Goal: Task Accomplishment & Management: Manage account settings

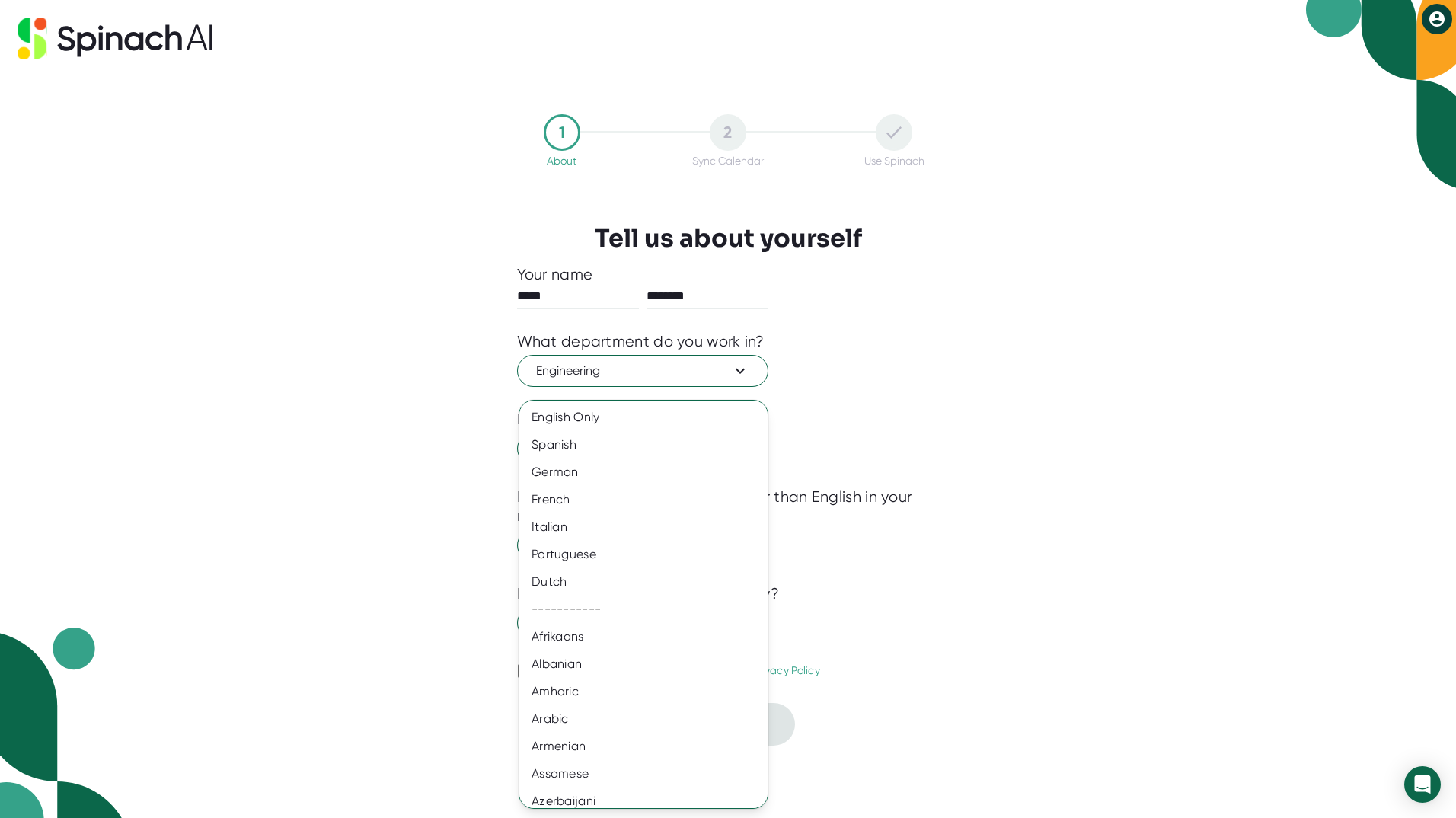
click at [891, 581] on div at bounding box center [728, 409] width 1456 height 818
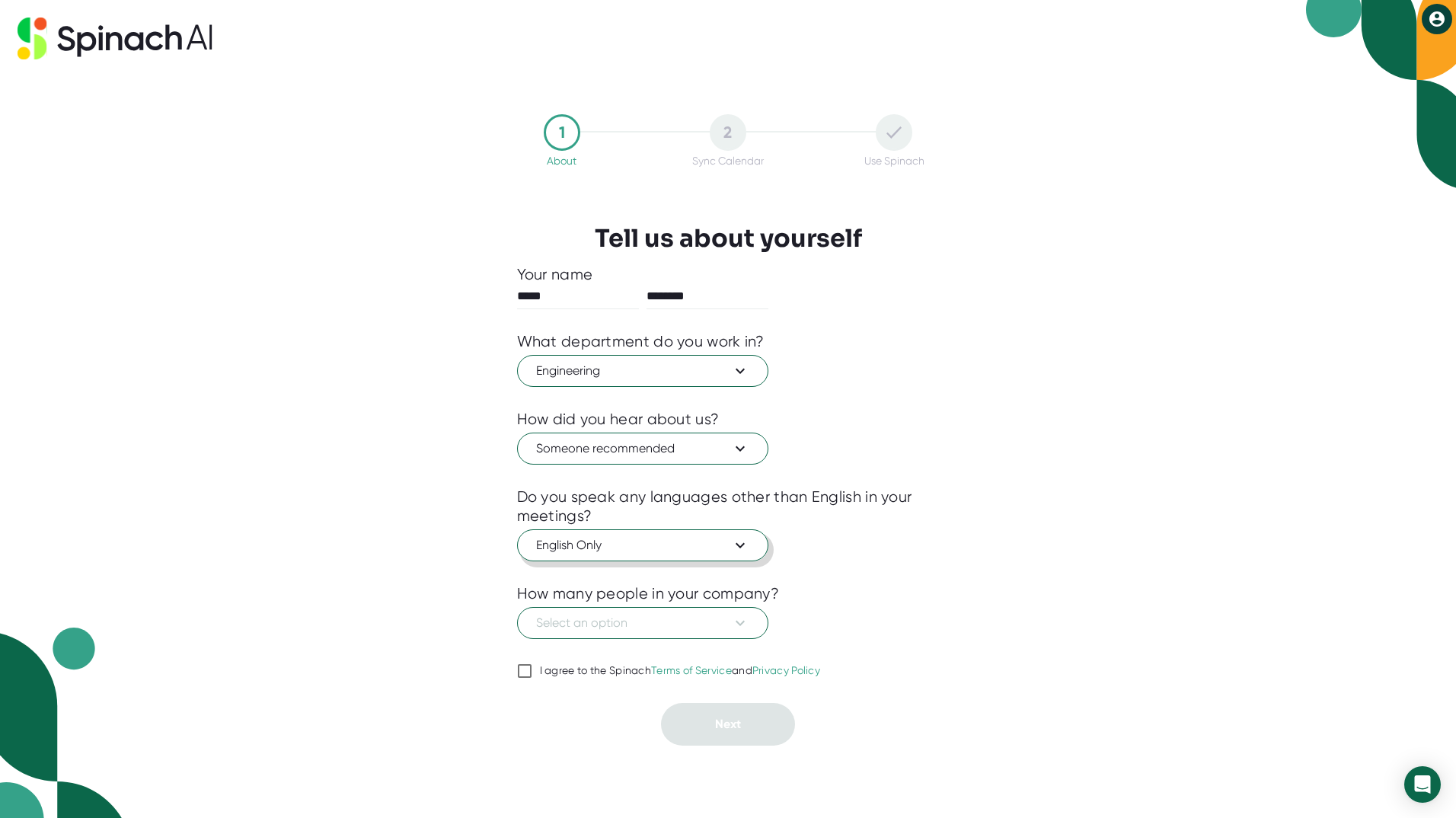
click at [744, 543] on icon at bounding box center [739, 544] width 9 height 5
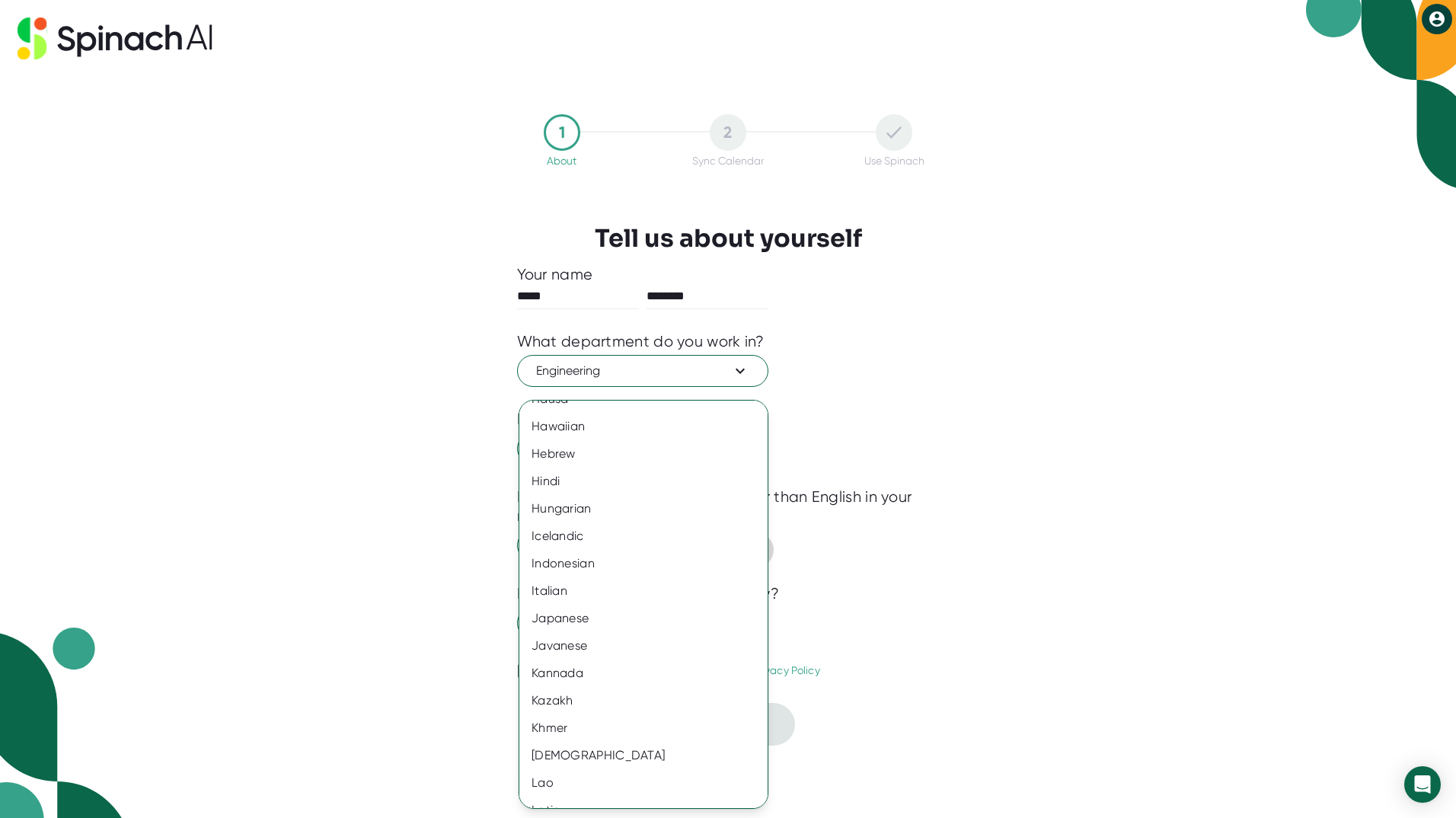
scroll to position [1090, 0]
click at [579, 647] on div "Japanese" at bounding box center [649, 644] width 260 height 27
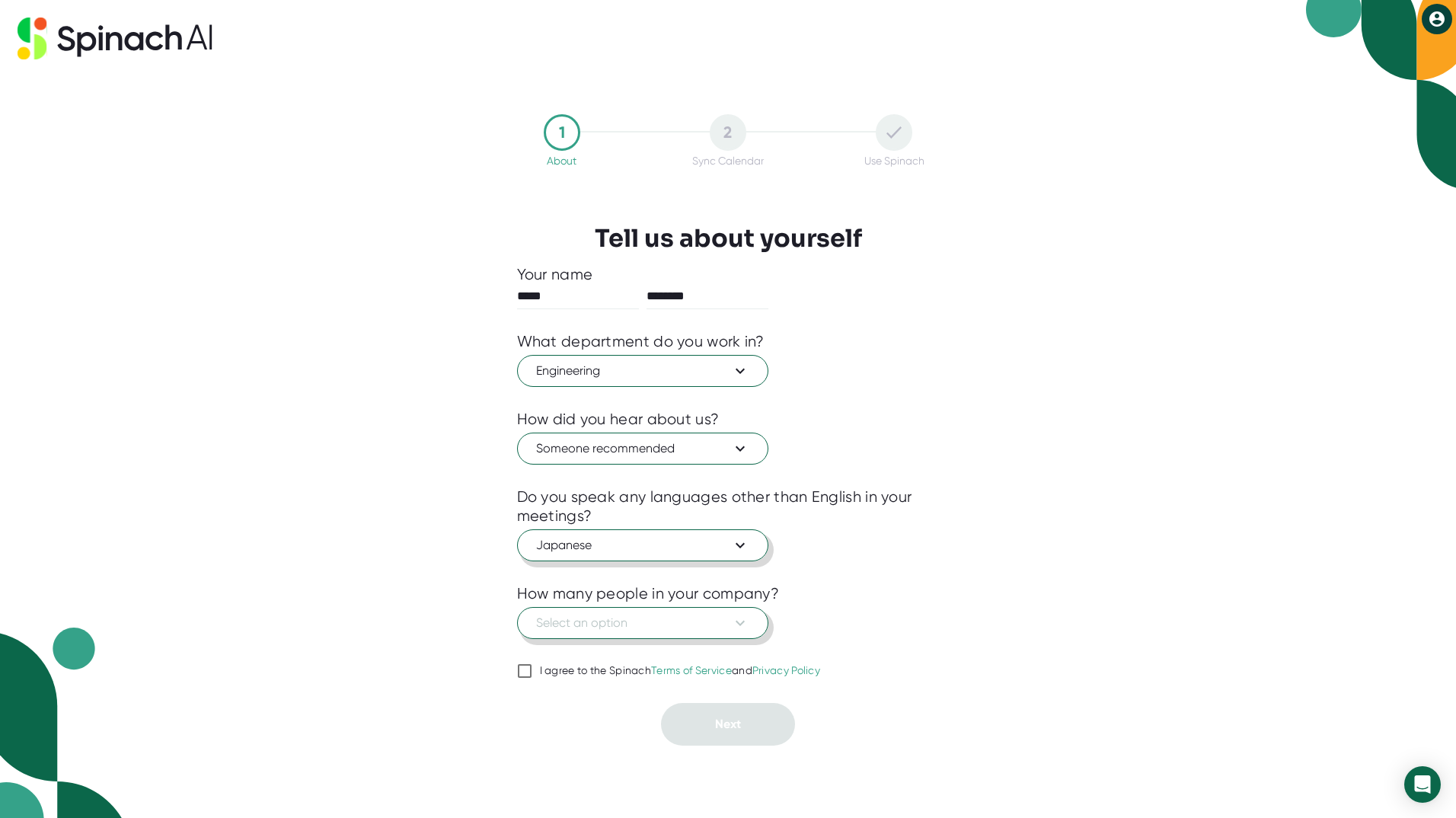
click at [738, 614] on icon at bounding box center [740, 622] width 19 height 19
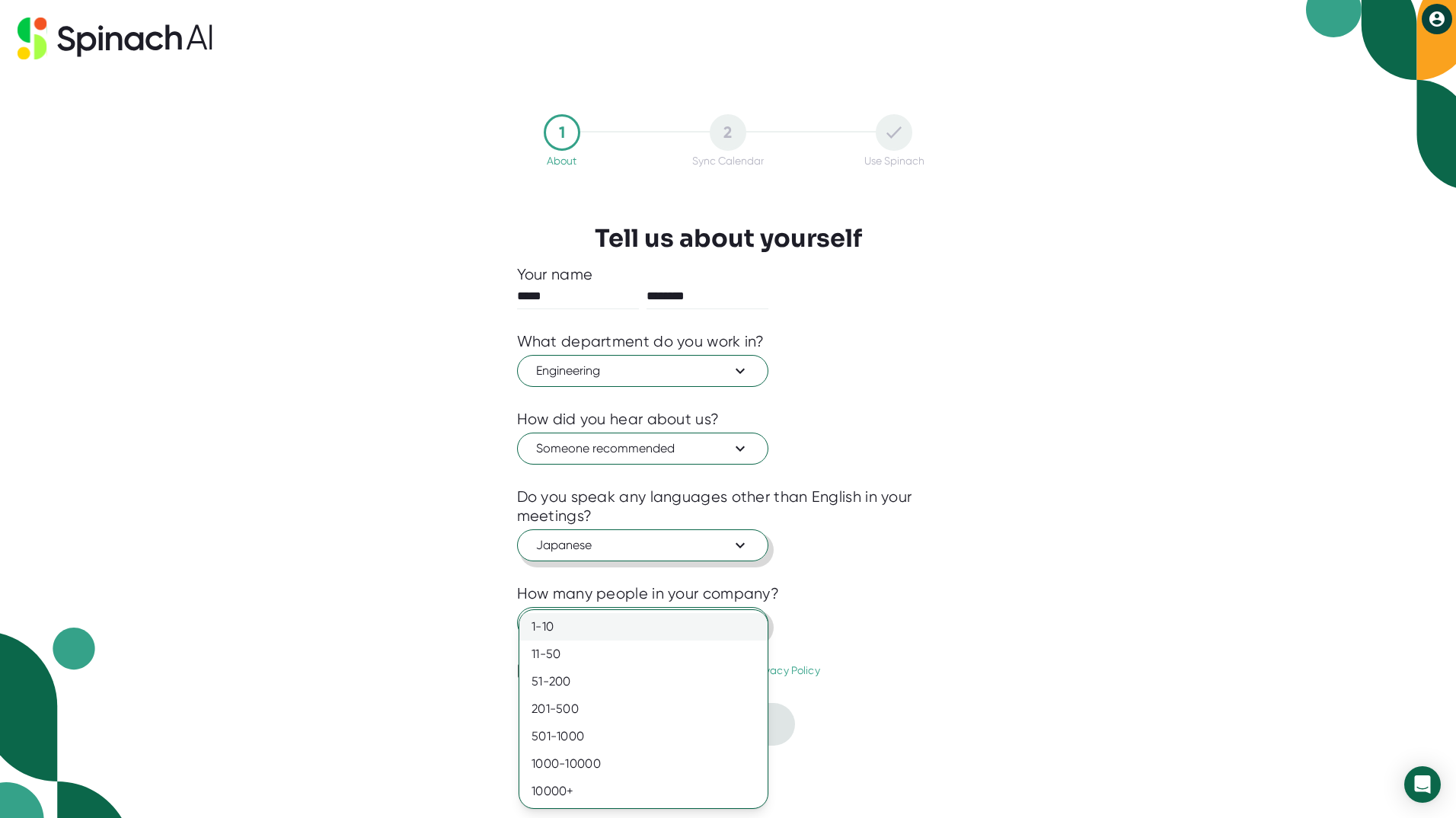
click at [613, 630] on div "1-10" at bounding box center [643, 626] width 248 height 27
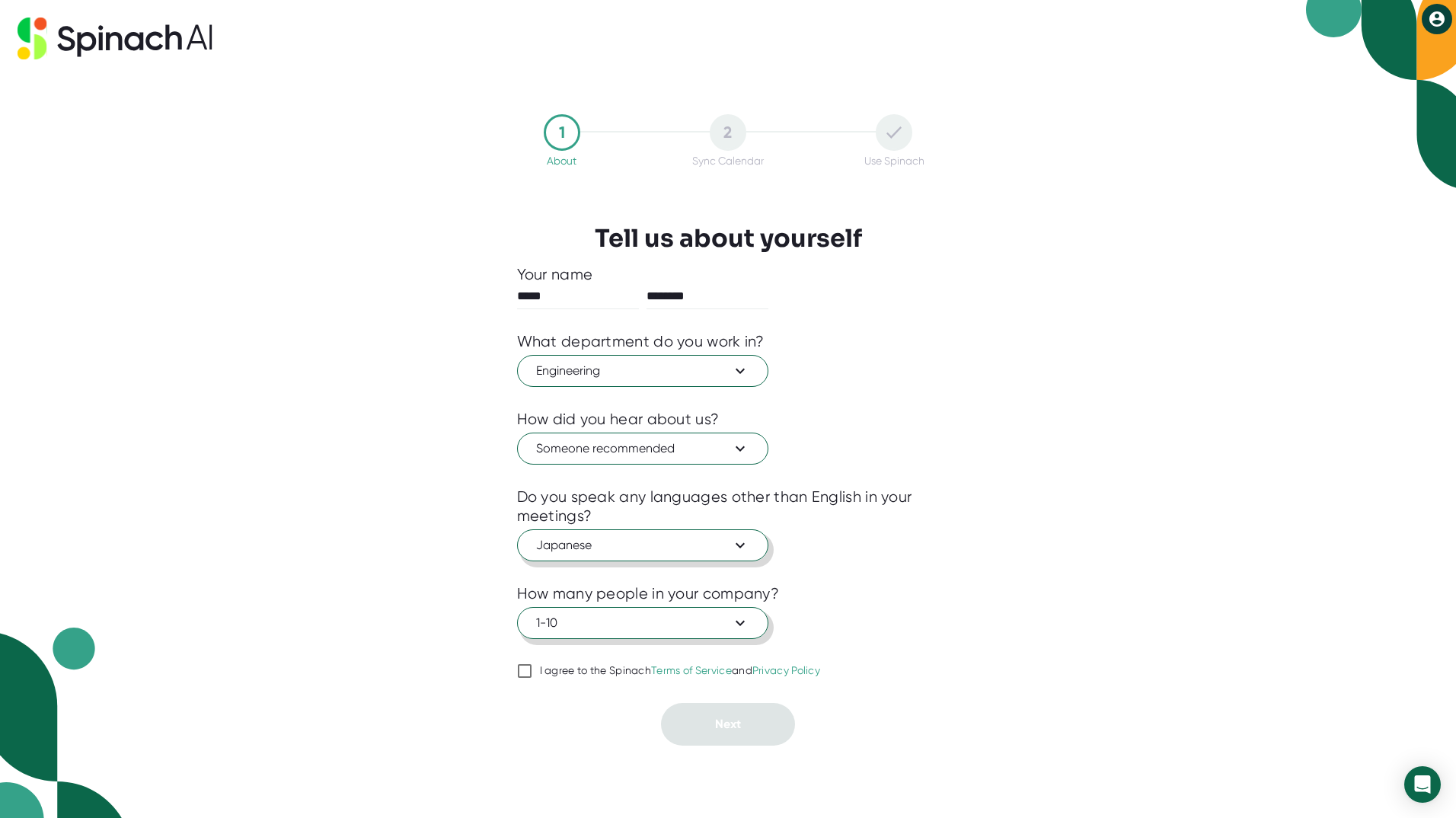
click at [525, 671] on input "I agree to the Spinach Terms of Service and Privacy Policy" at bounding box center [525, 670] width 16 height 19
checkbox input "true"
click at [750, 731] on button "Next" at bounding box center [728, 725] width 134 height 43
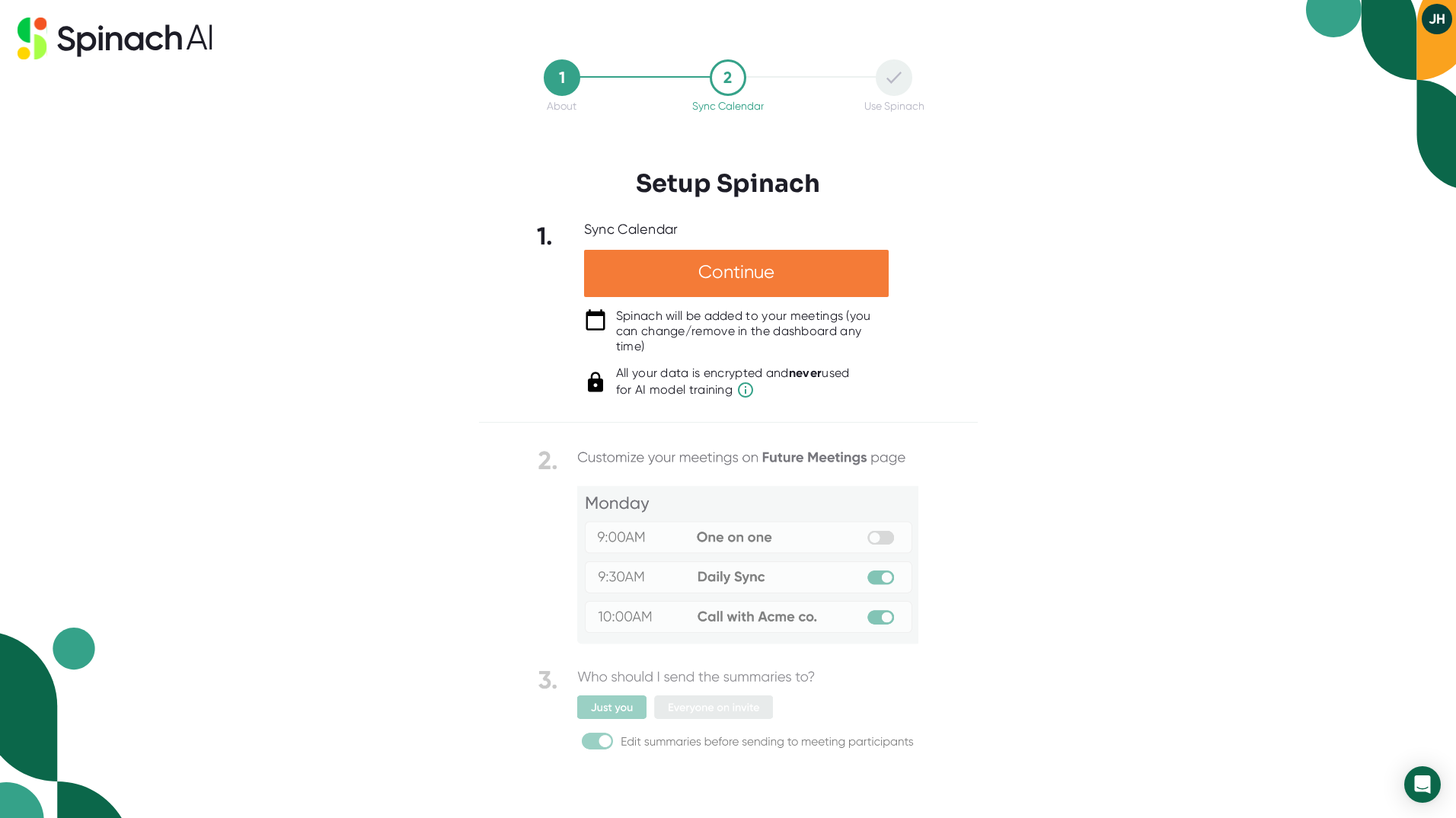
click at [717, 270] on div "Continue" at bounding box center [736, 273] width 305 height 47
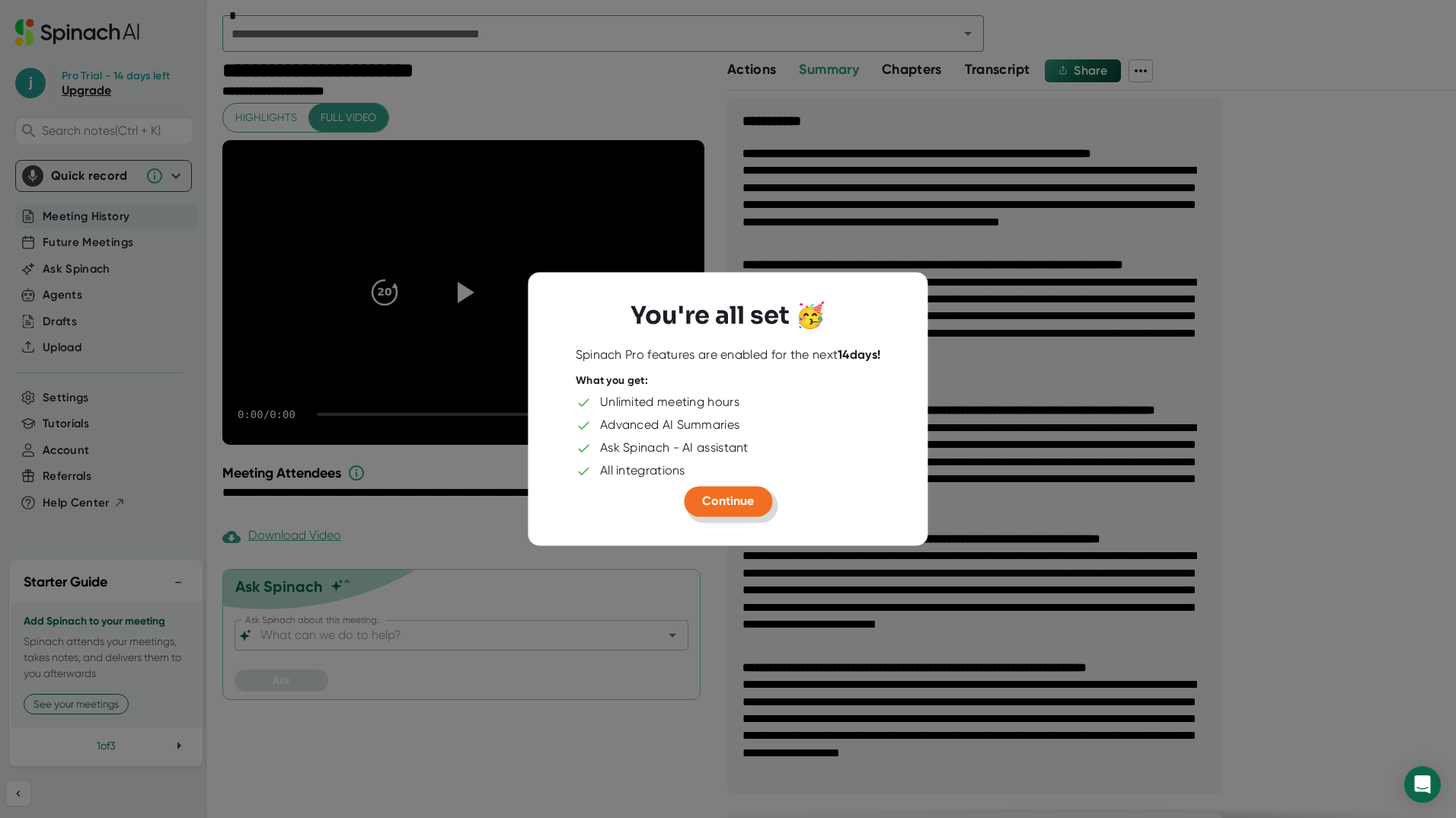
click at [737, 498] on span "Continue" at bounding box center [728, 501] width 52 height 15
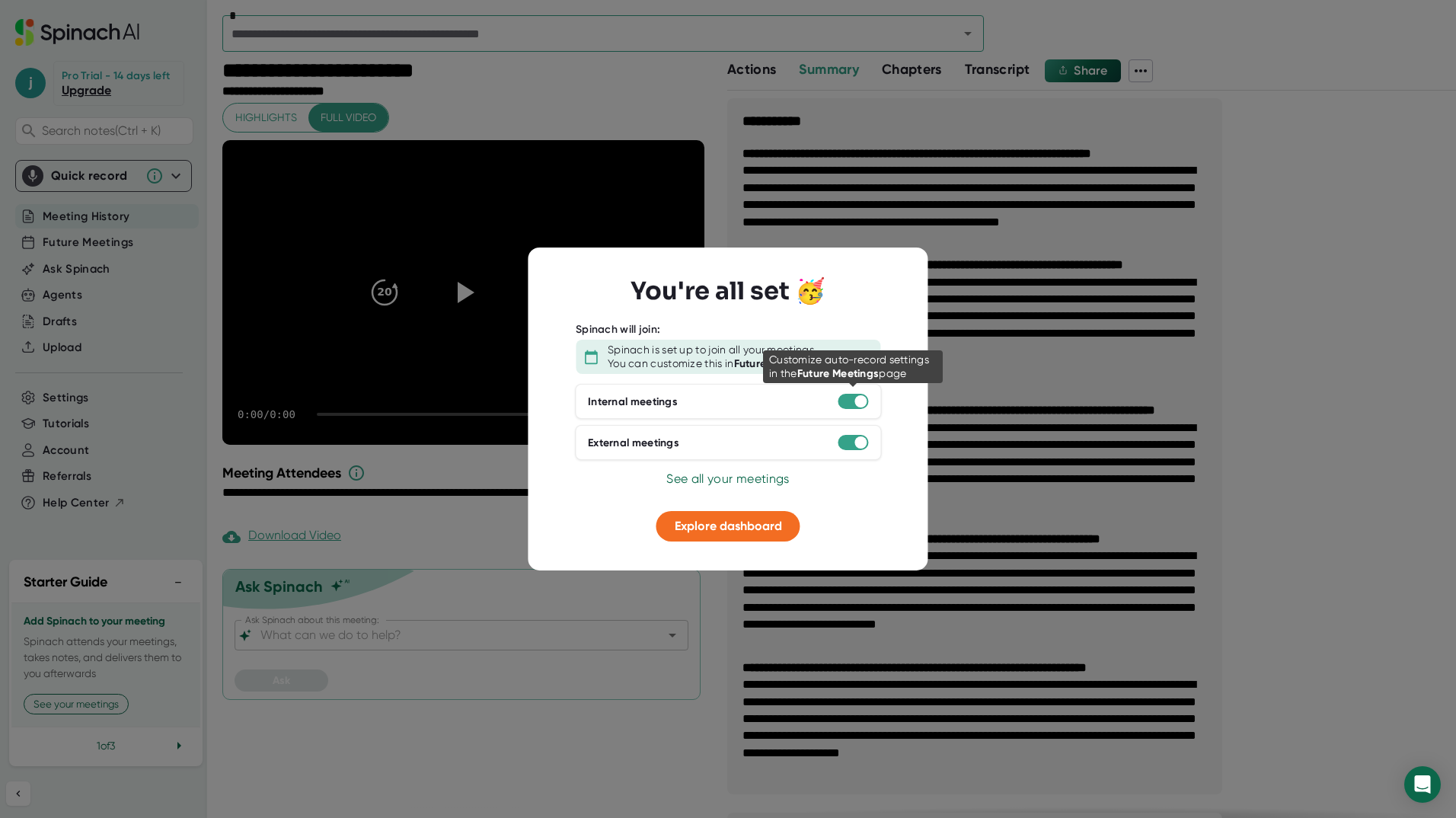
click at [843, 399] on div at bounding box center [852, 401] width 30 height 16
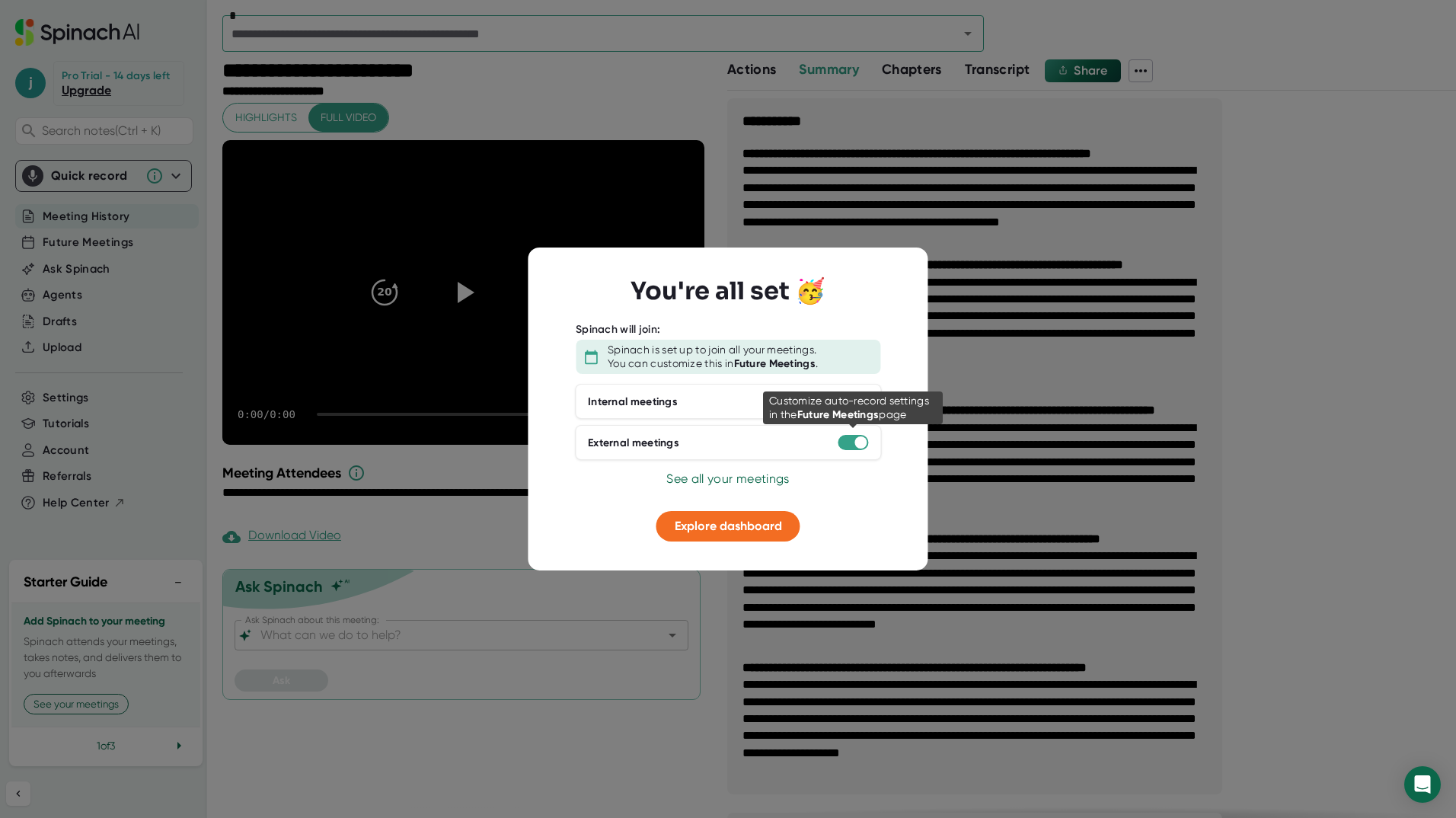
click at [857, 441] on div at bounding box center [860, 442] width 13 height 13
click at [734, 472] on span "See all your meetings" at bounding box center [728, 478] width 123 height 15
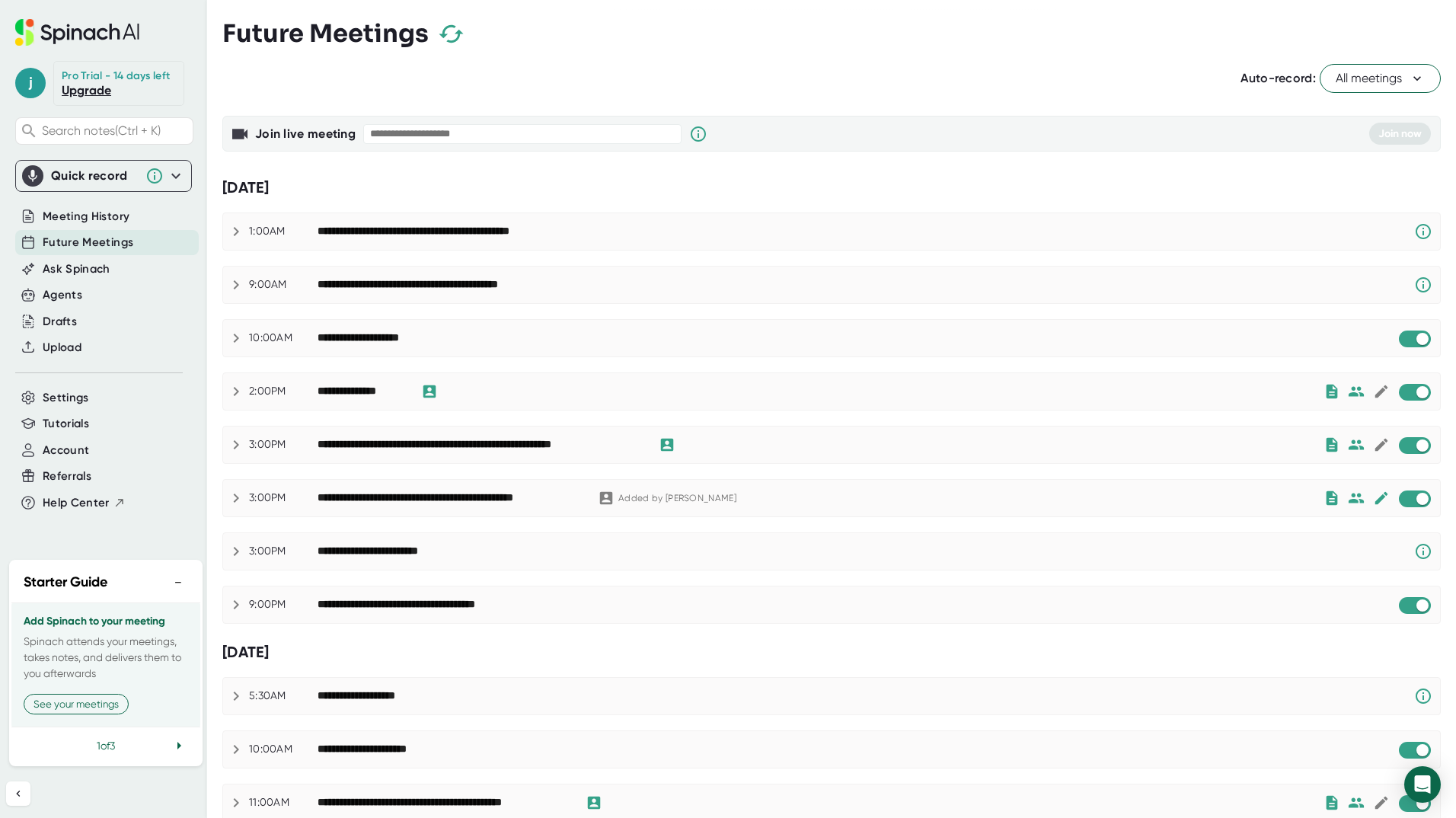
click at [1385, 74] on span "All meetings" at bounding box center [1379, 78] width 89 height 19
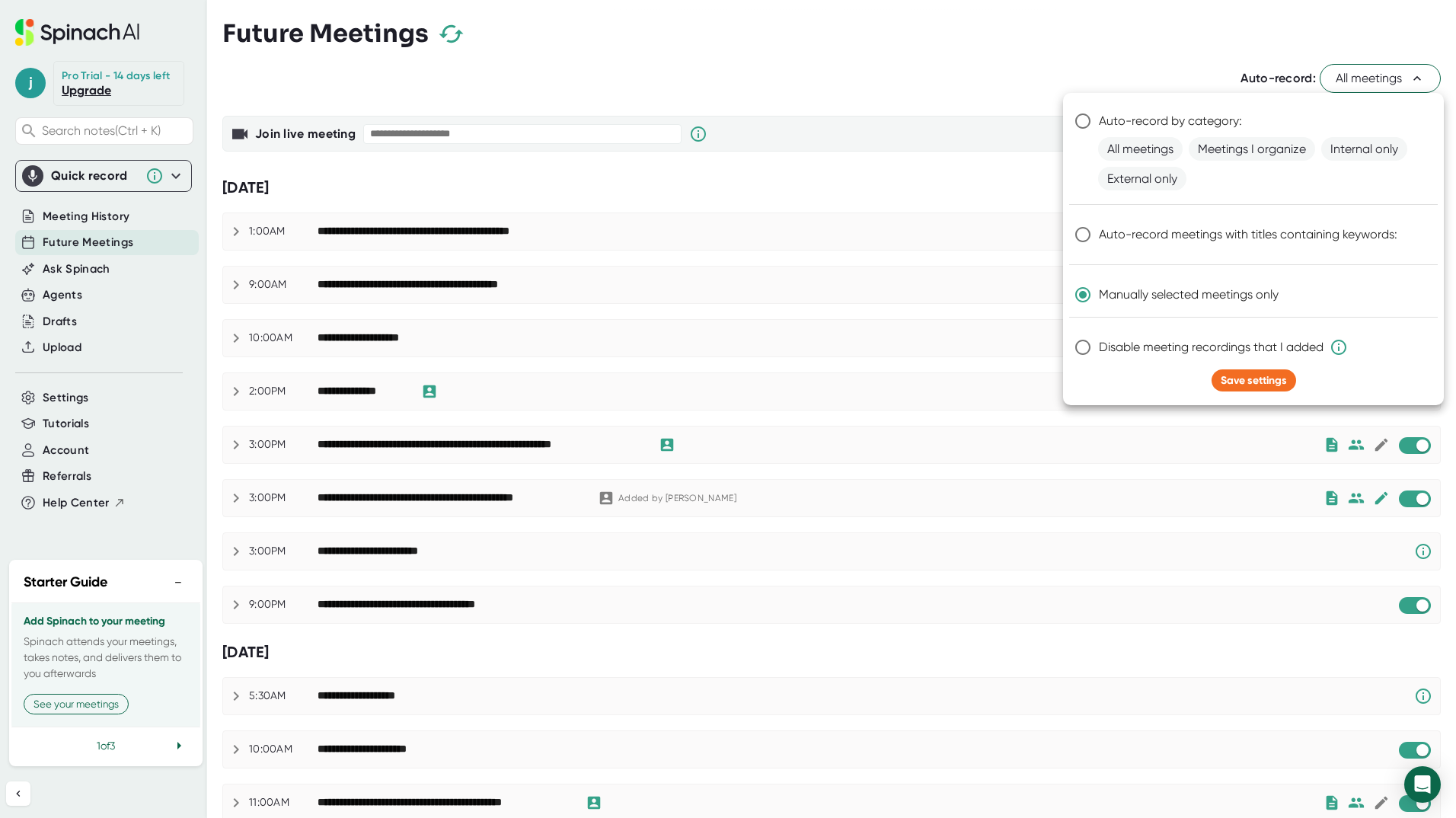
click at [1088, 347] on input "Disable meeting recordings that I added" at bounding box center [1082, 347] width 32 height 32
radio input "true"
click at [1088, 347] on input "Disable meeting recordings that I added" at bounding box center [1082, 347] width 32 height 32
click at [1093, 295] on input "Manually selected meetings only" at bounding box center [1082, 294] width 32 height 32
radio input "true"
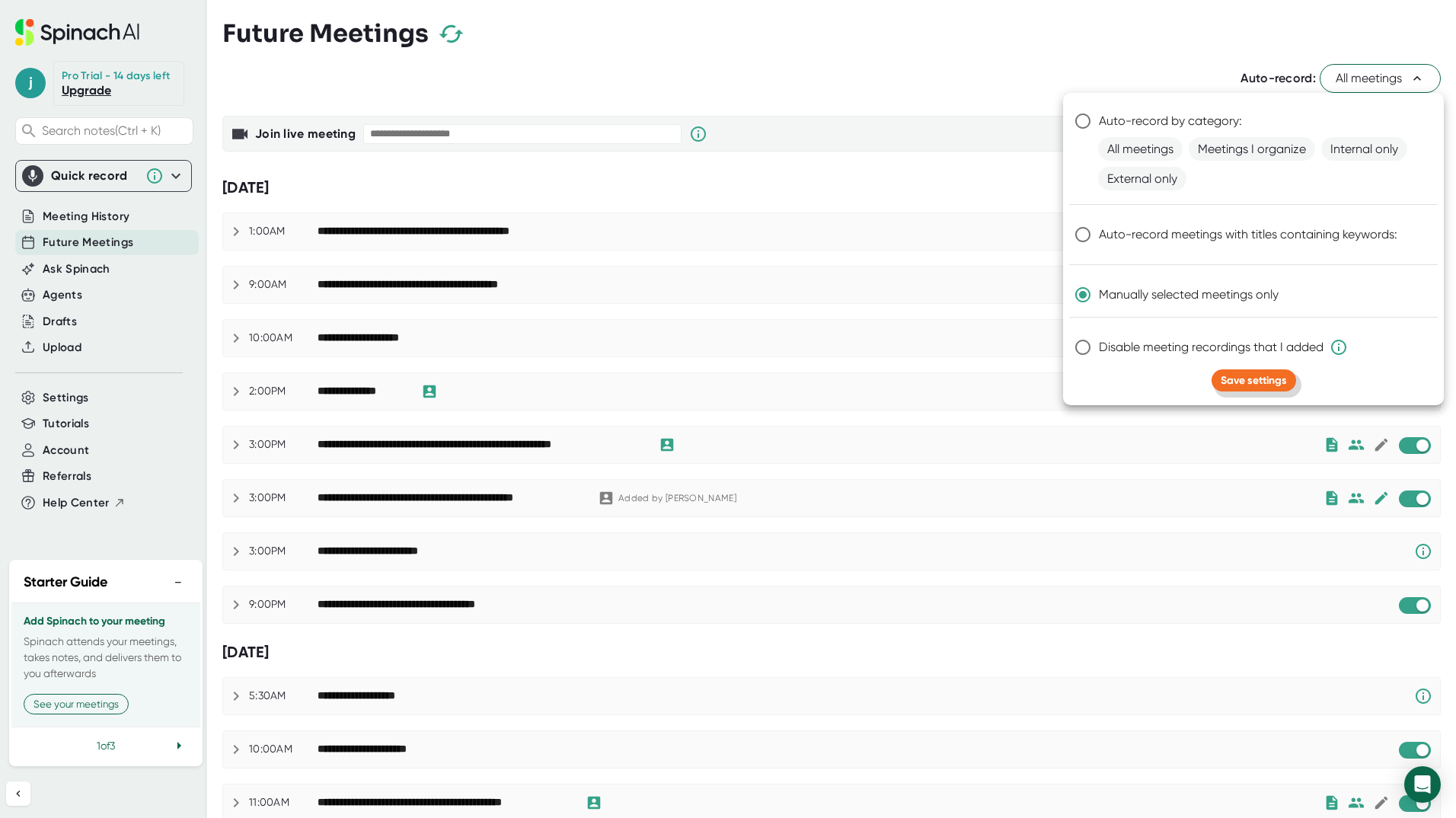
click at [1240, 375] on span "Save settings" at bounding box center [1253, 380] width 66 height 13
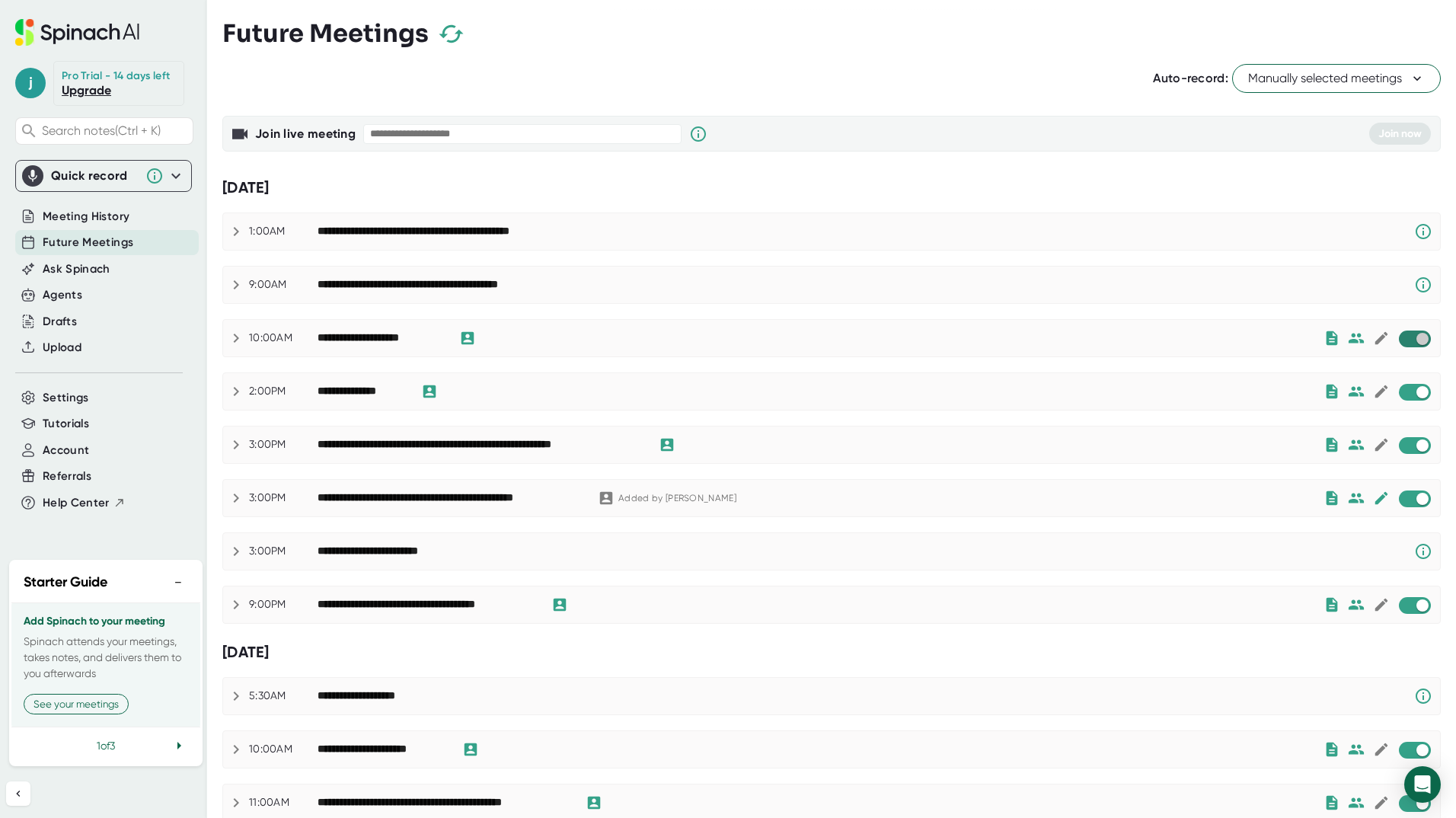
click at [1404, 338] on input "checkbox" at bounding box center [1422, 339] width 44 height 14
checkbox input "true"
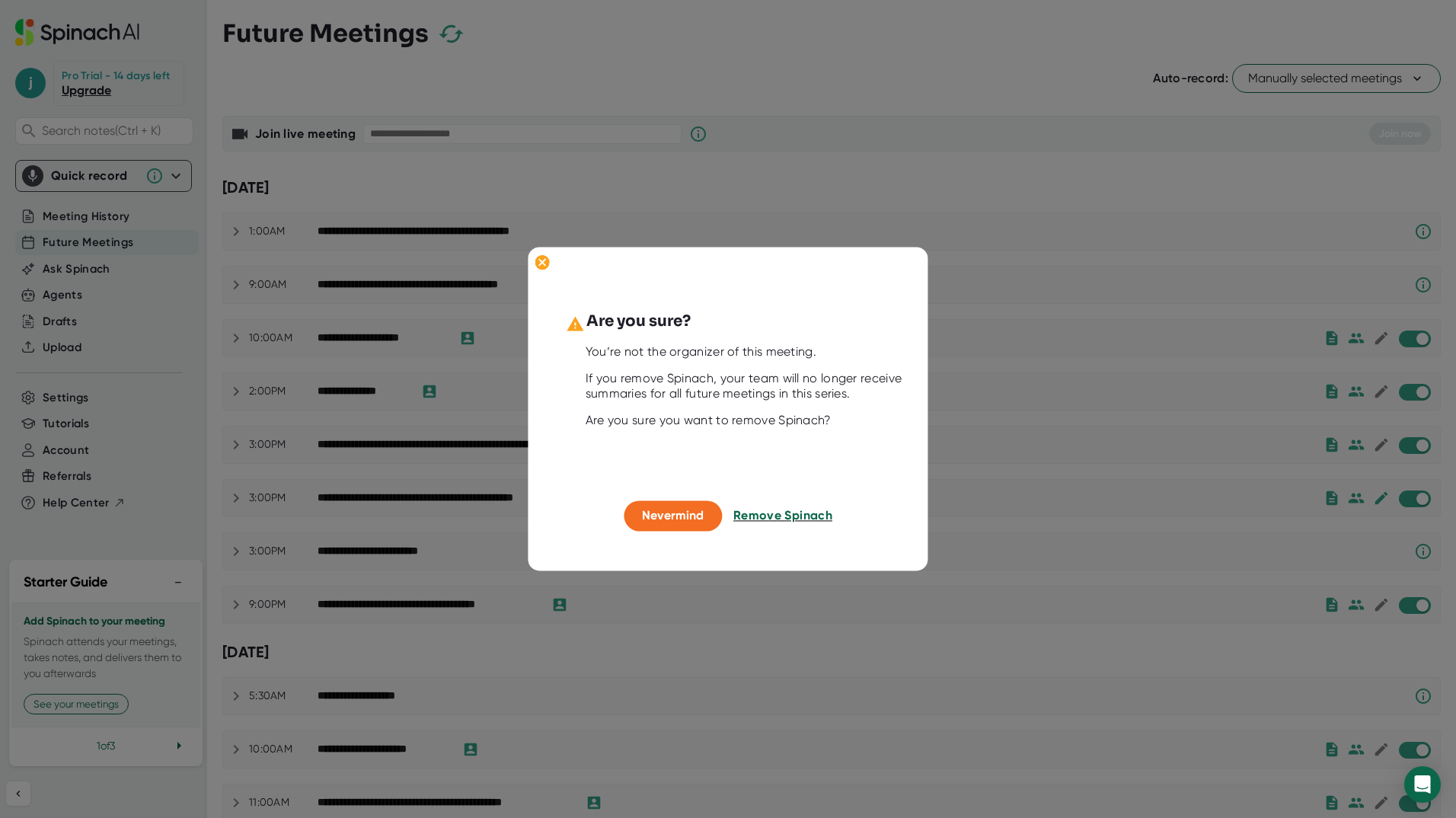
click at [781, 513] on span "Remove Spinach" at bounding box center [783, 514] width 99 height 15
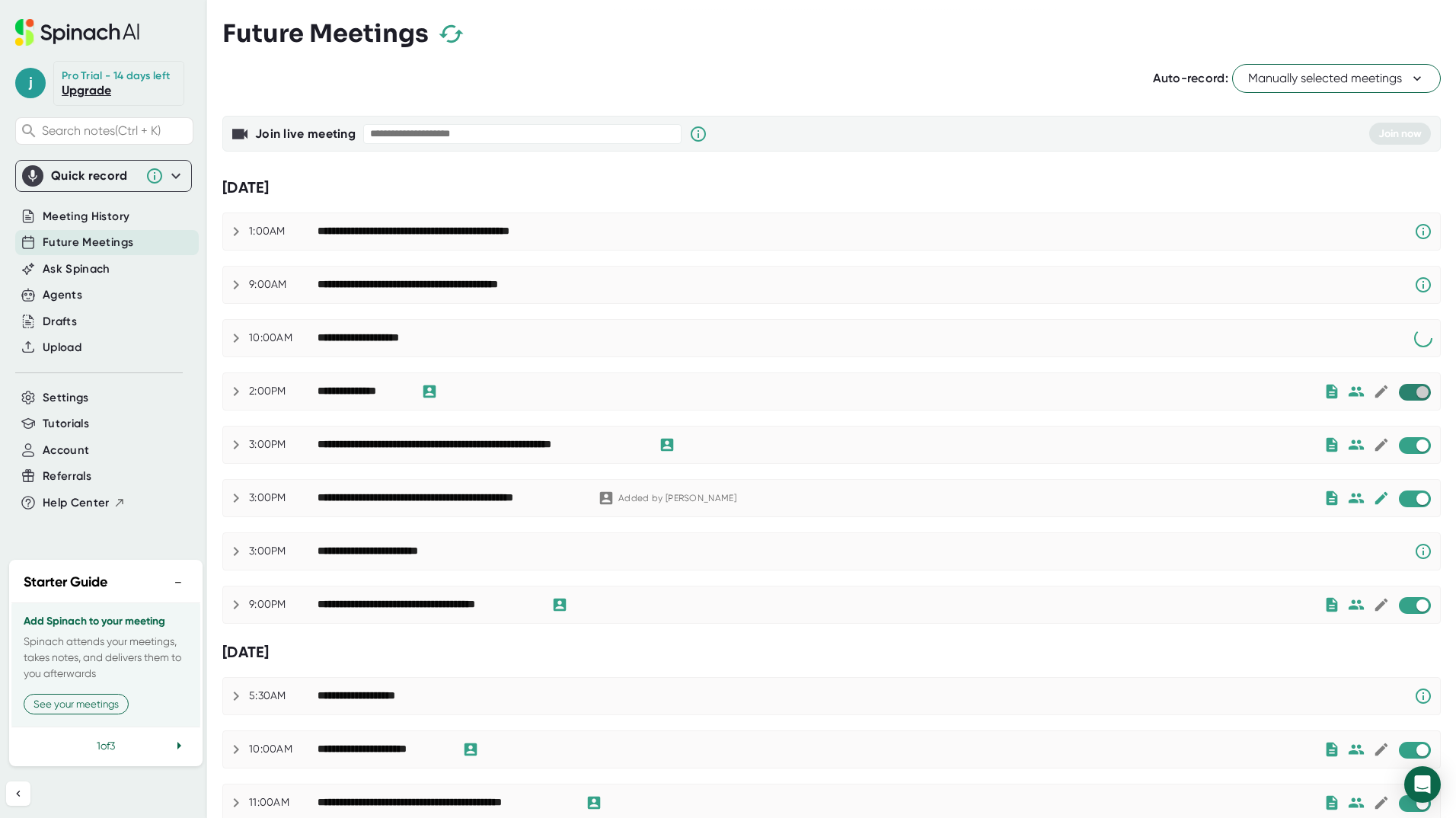
click at [1406, 392] on input "checkbox" at bounding box center [1422, 392] width 44 height 14
checkbox input "true"
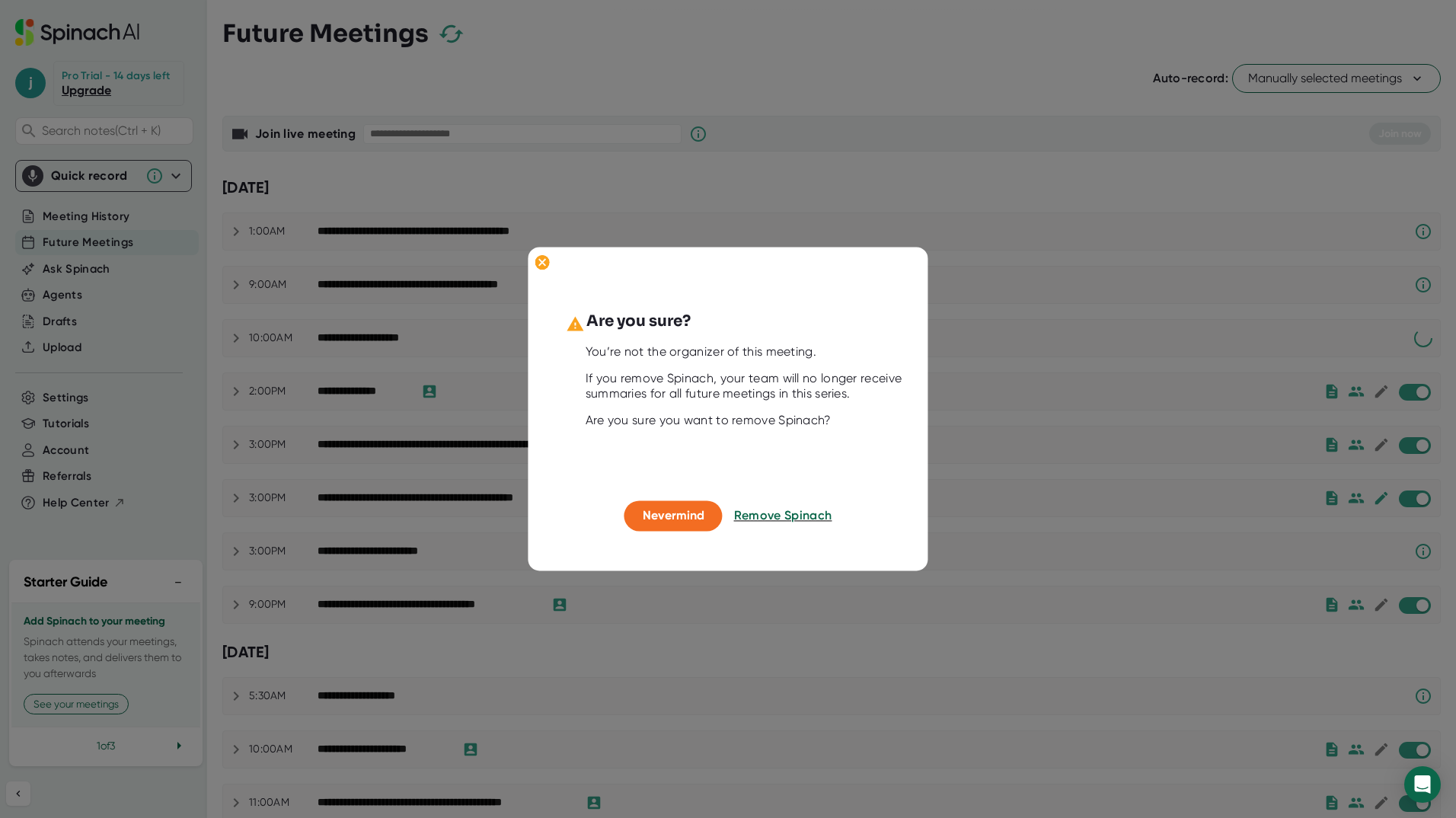
click at [784, 497] on div "Are you sure? You’re not the organizer of this meeting. If you remove Spinach, …" at bounding box center [728, 404] width 361 height 190
click at [784, 517] on span "Remove Spinach" at bounding box center [783, 514] width 99 height 15
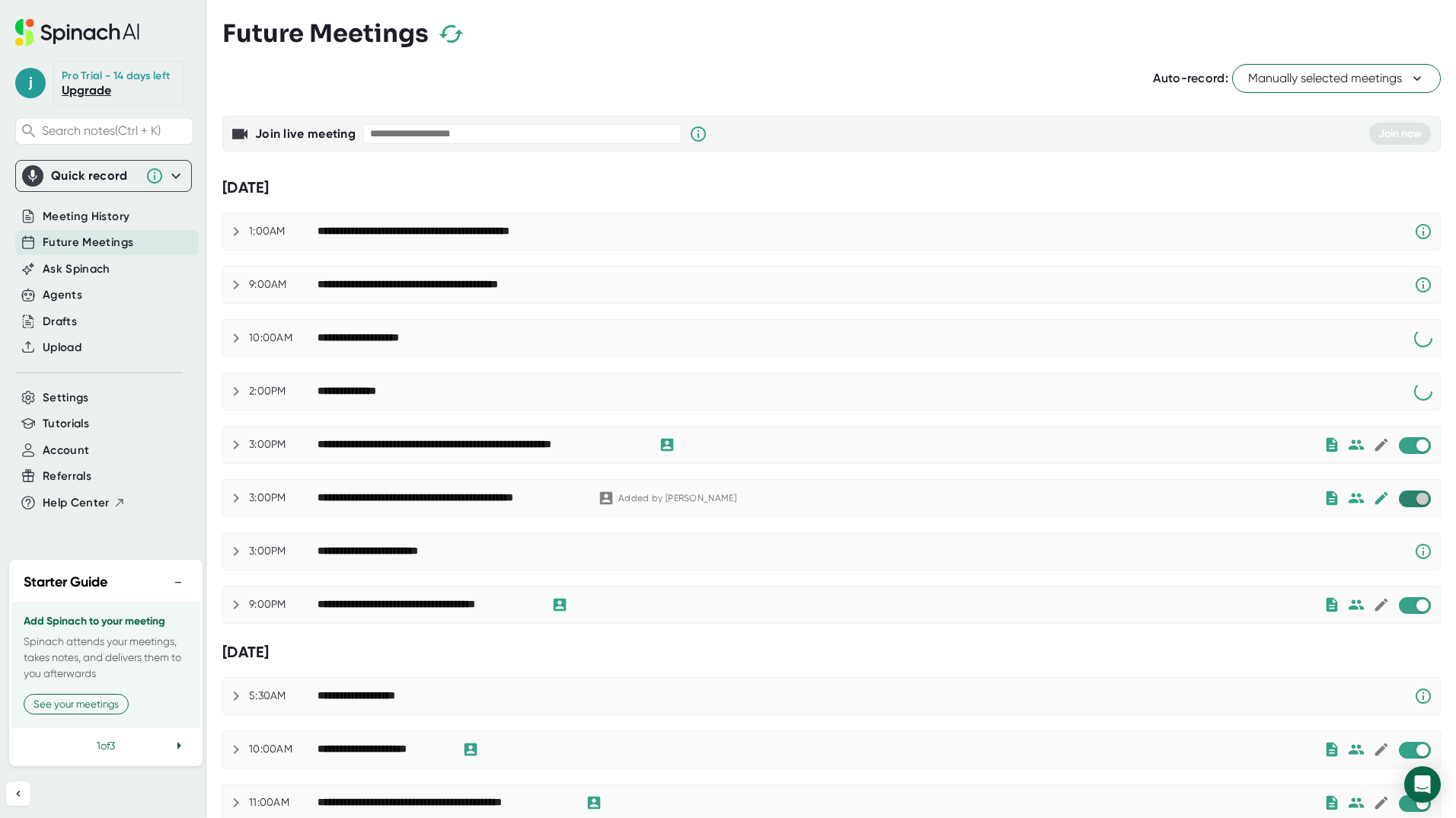
click at [1400, 494] on input "checkbox" at bounding box center [1422, 499] width 44 height 14
checkbox input "true"
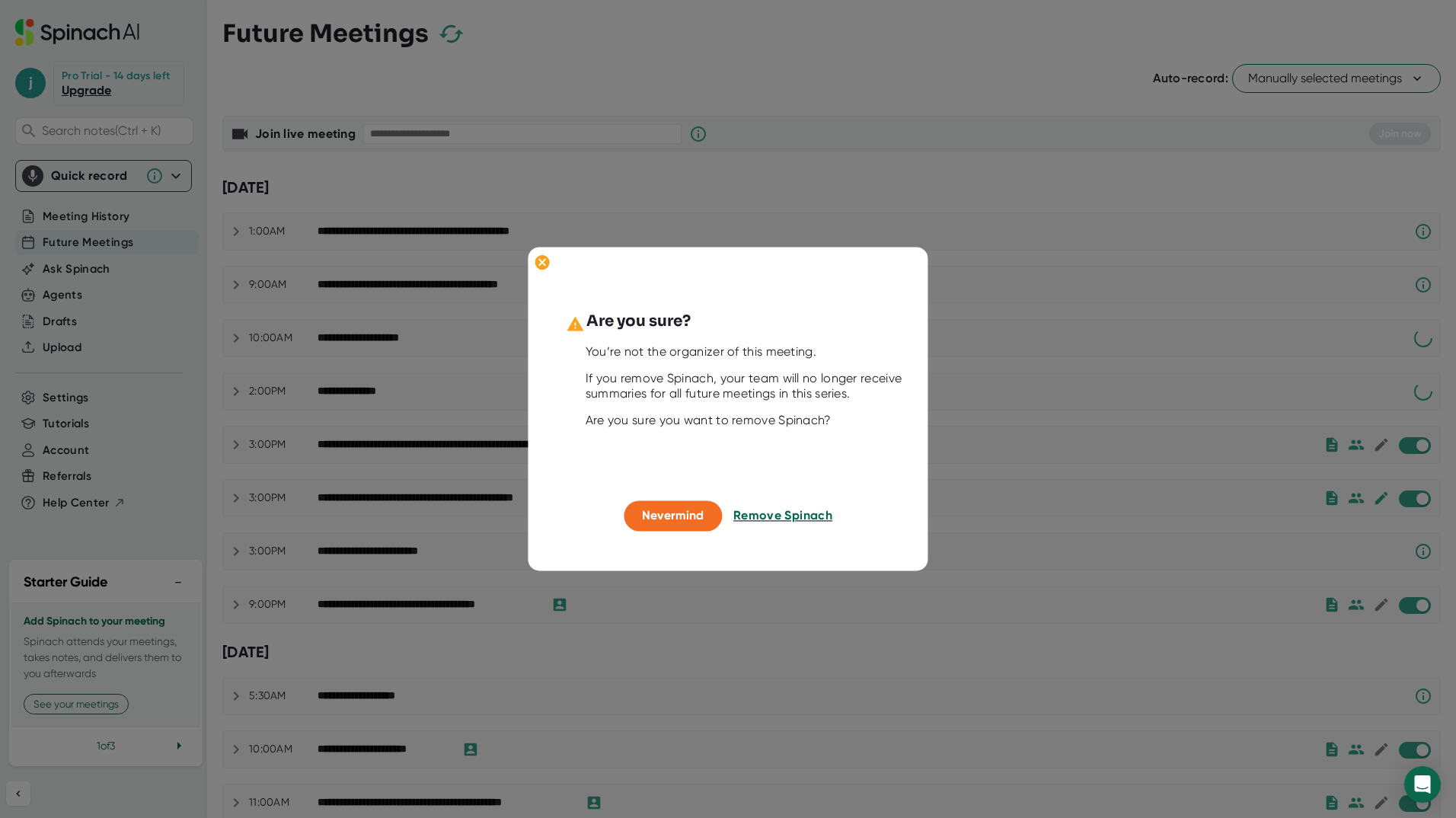
click at [797, 517] on span "Remove Spinach" at bounding box center [783, 514] width 99 height 15
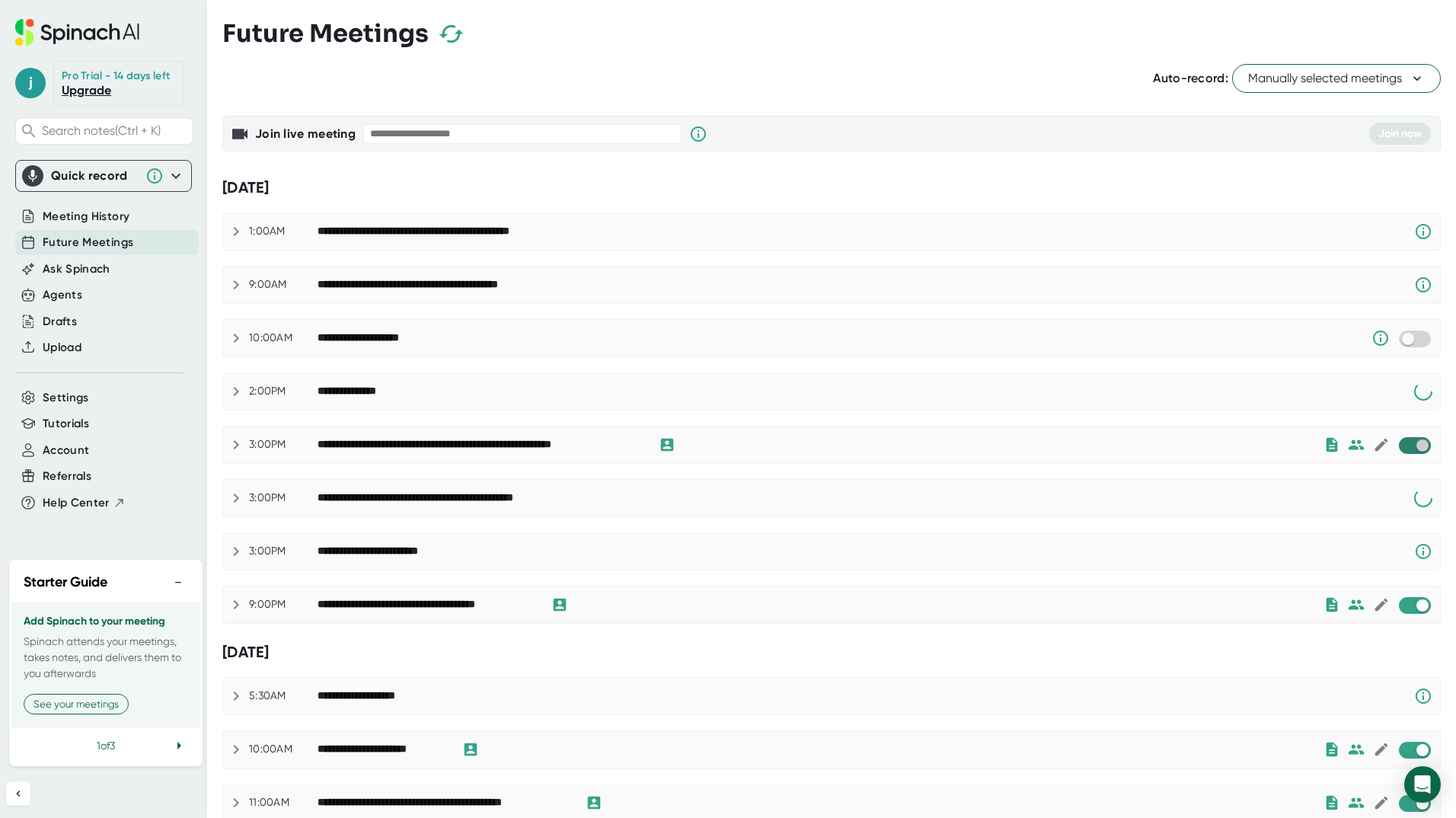
click at [1400, 449] on input "checkbox" at bounding box center [1422, 445] width 44 height 14
checkbox input "true"
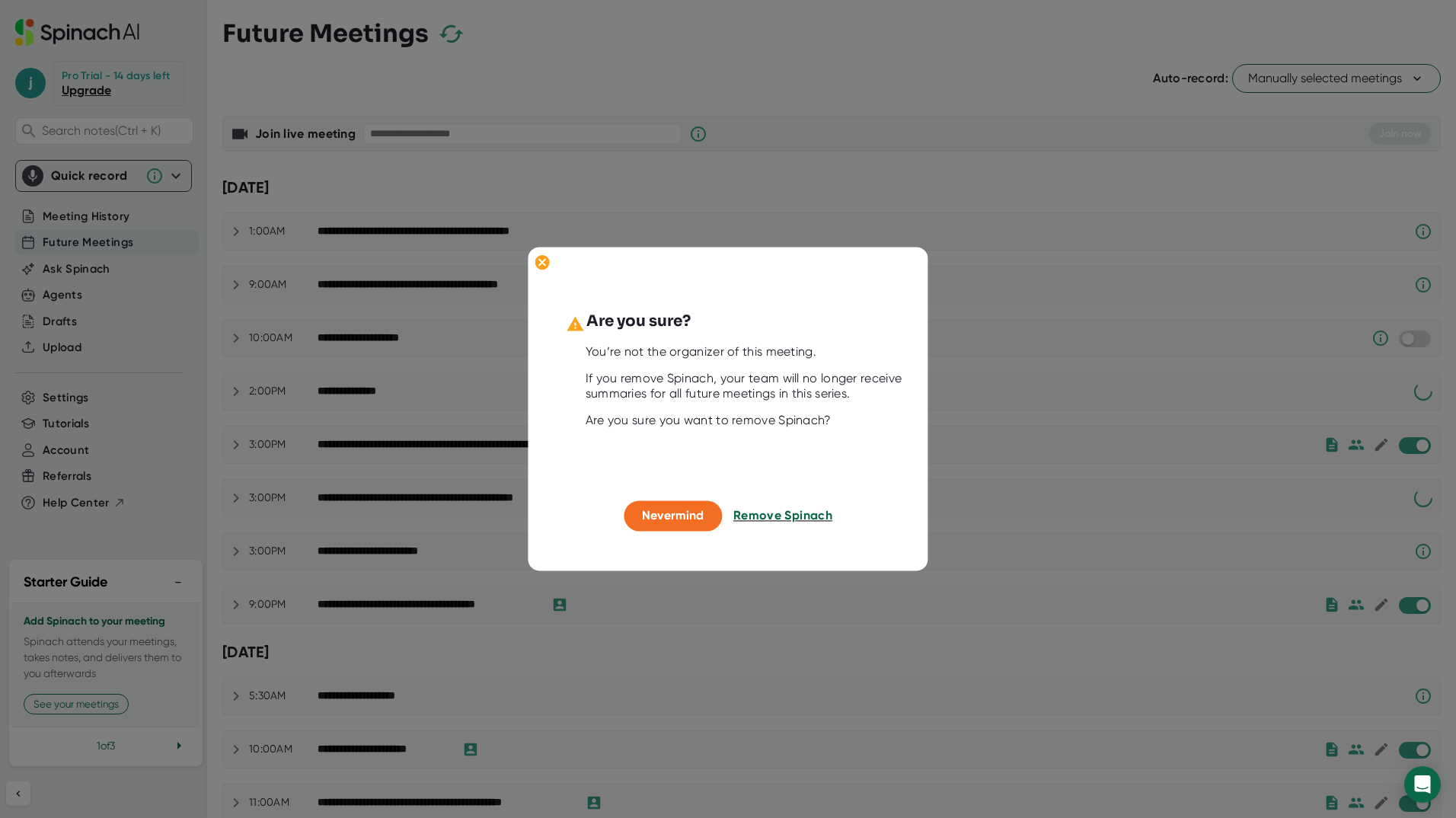
click at [765, 515] on span "Remove Spinach" at bounding box center [783, 514] width 99 height 15
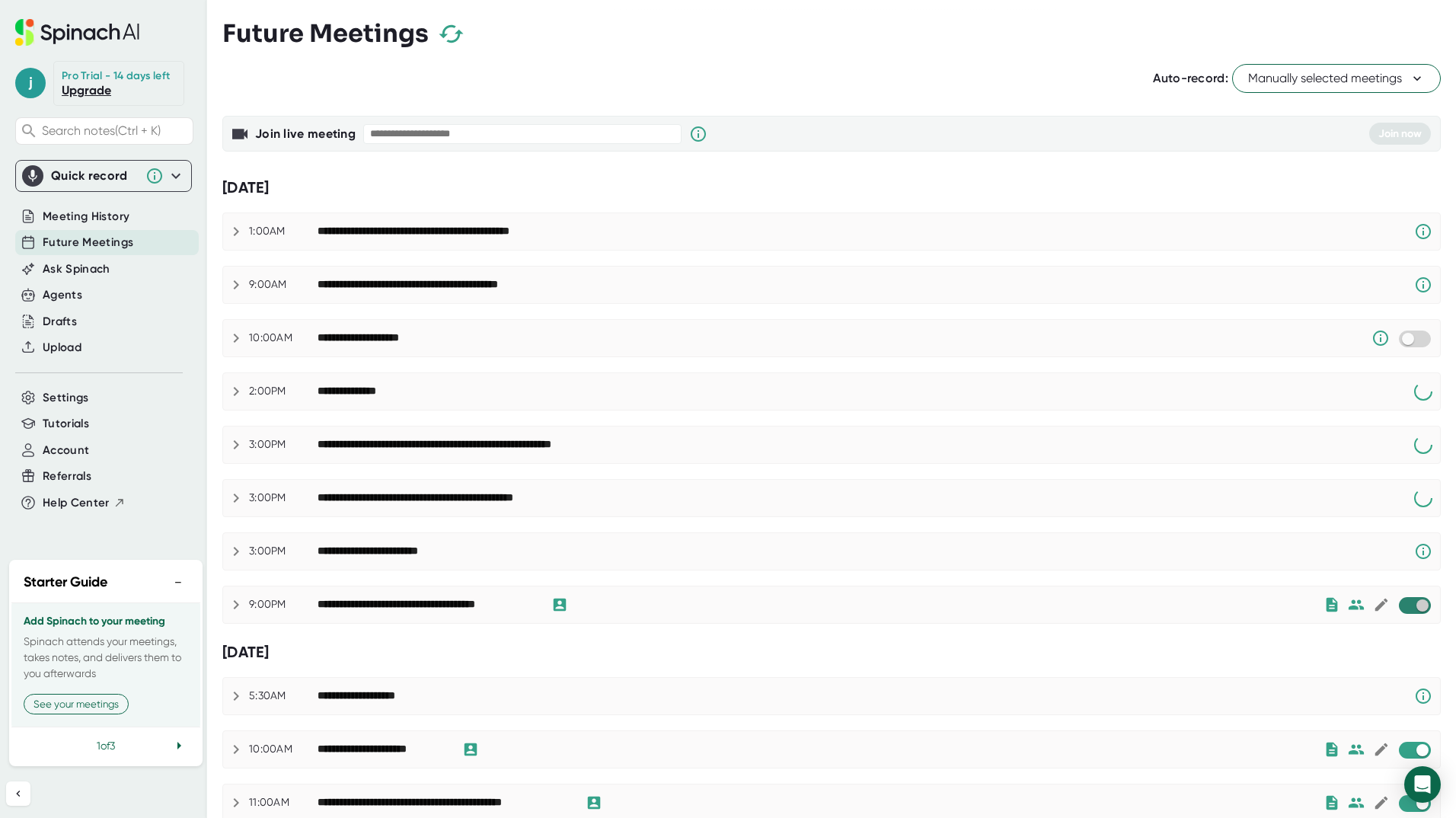
click at [1404, 602] on input "checkbox" at bounding box center [1422, 605] width 44 height 14
checkbox input "true"
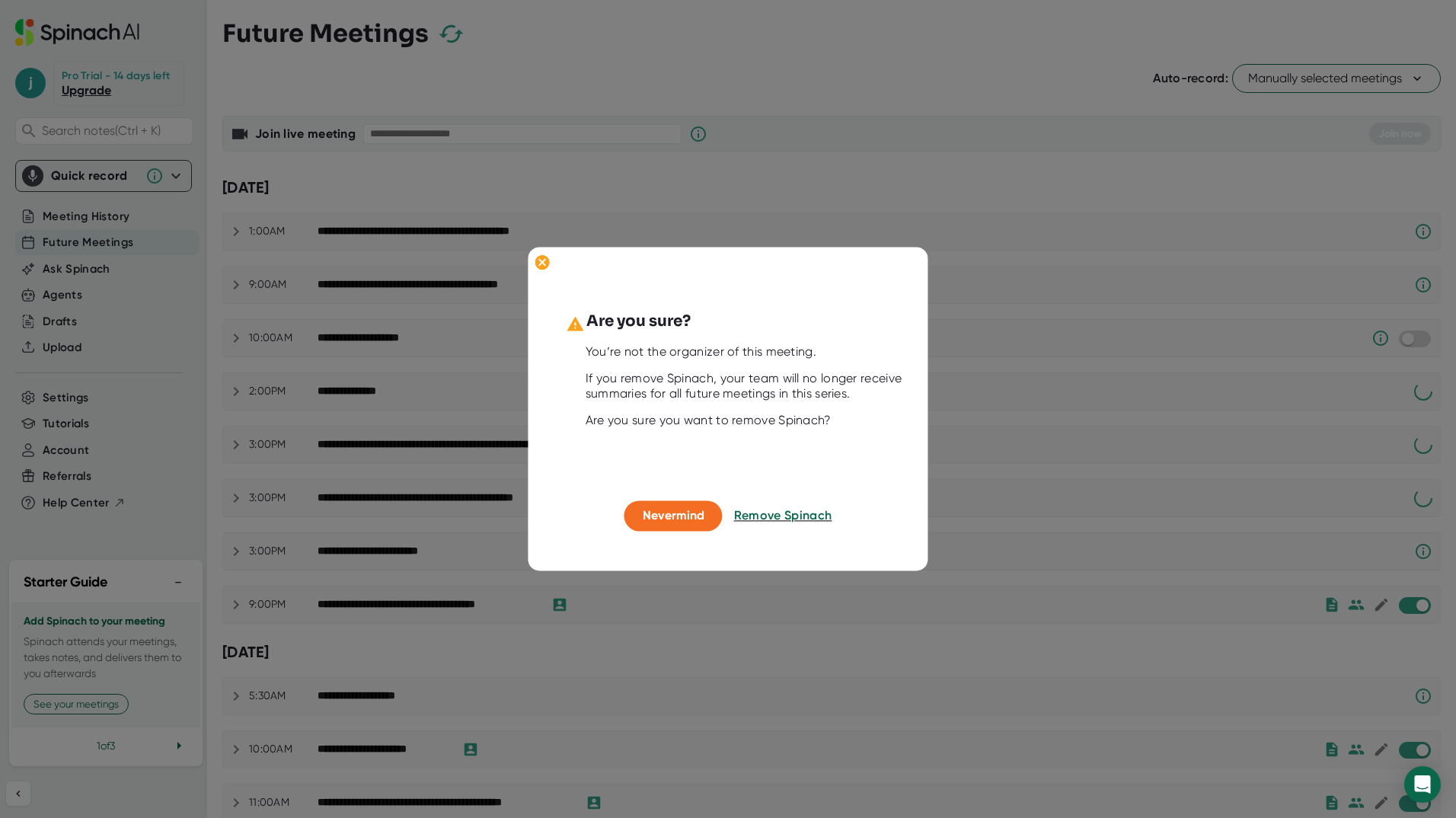
click at [962, 465] on div at bounding box center [728, 409] width 1456 height 818
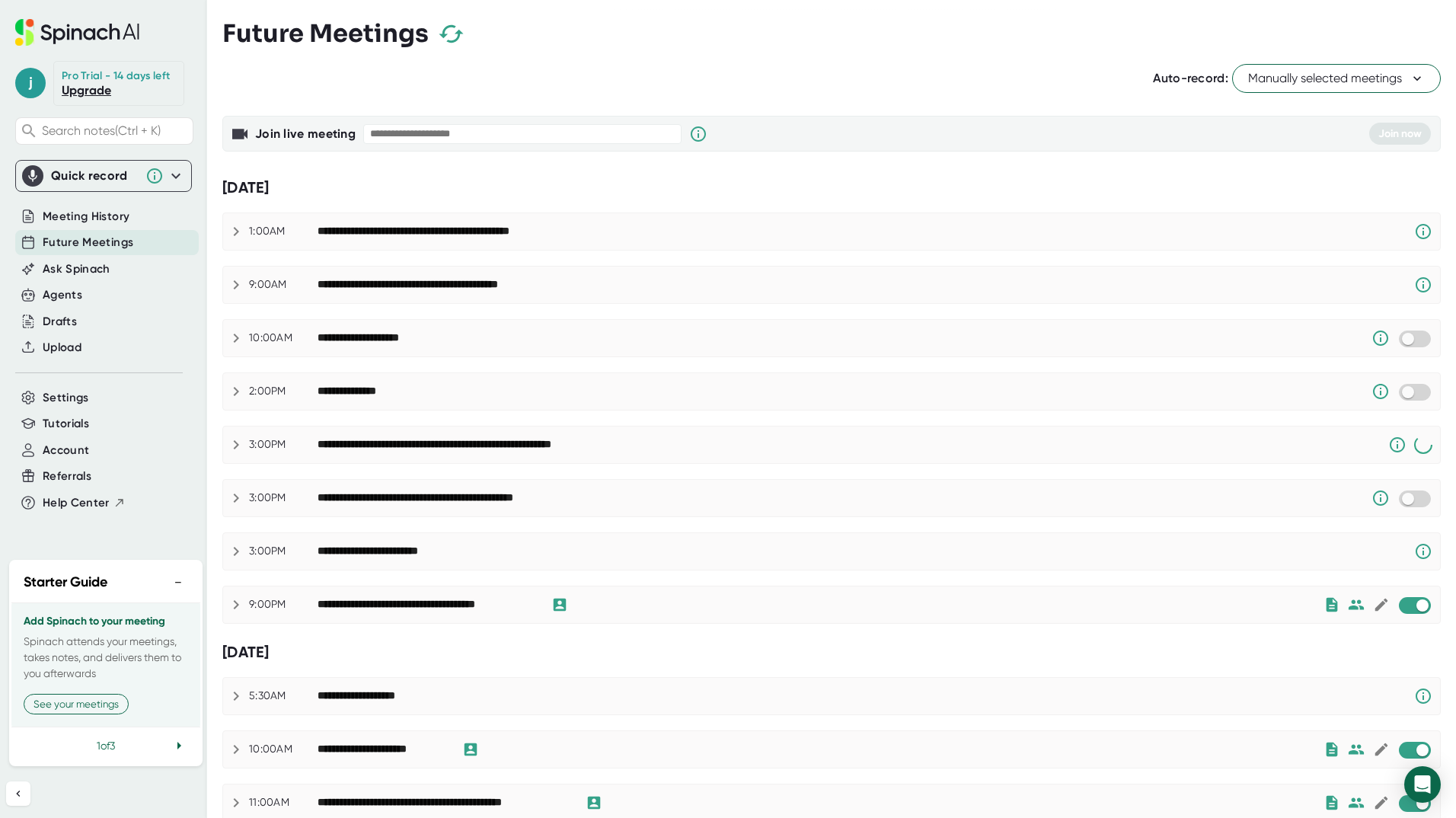
click at [1366, 75] on span "Manually selected meetings" at bounding box center [1335, 78] width 176 height 19
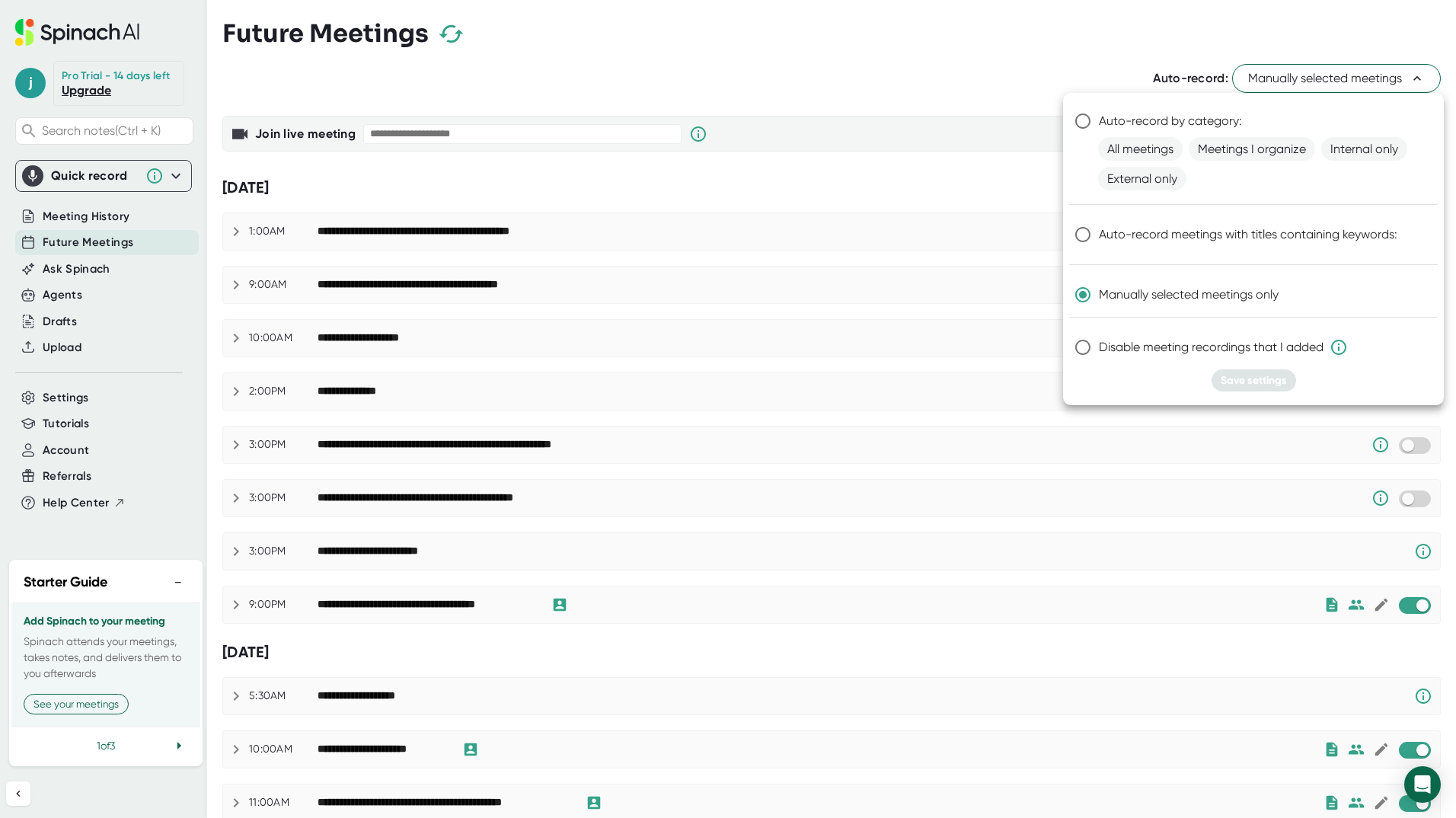
click at [957, 259] on div at bounding box center [728, 409] width 1456 height 818
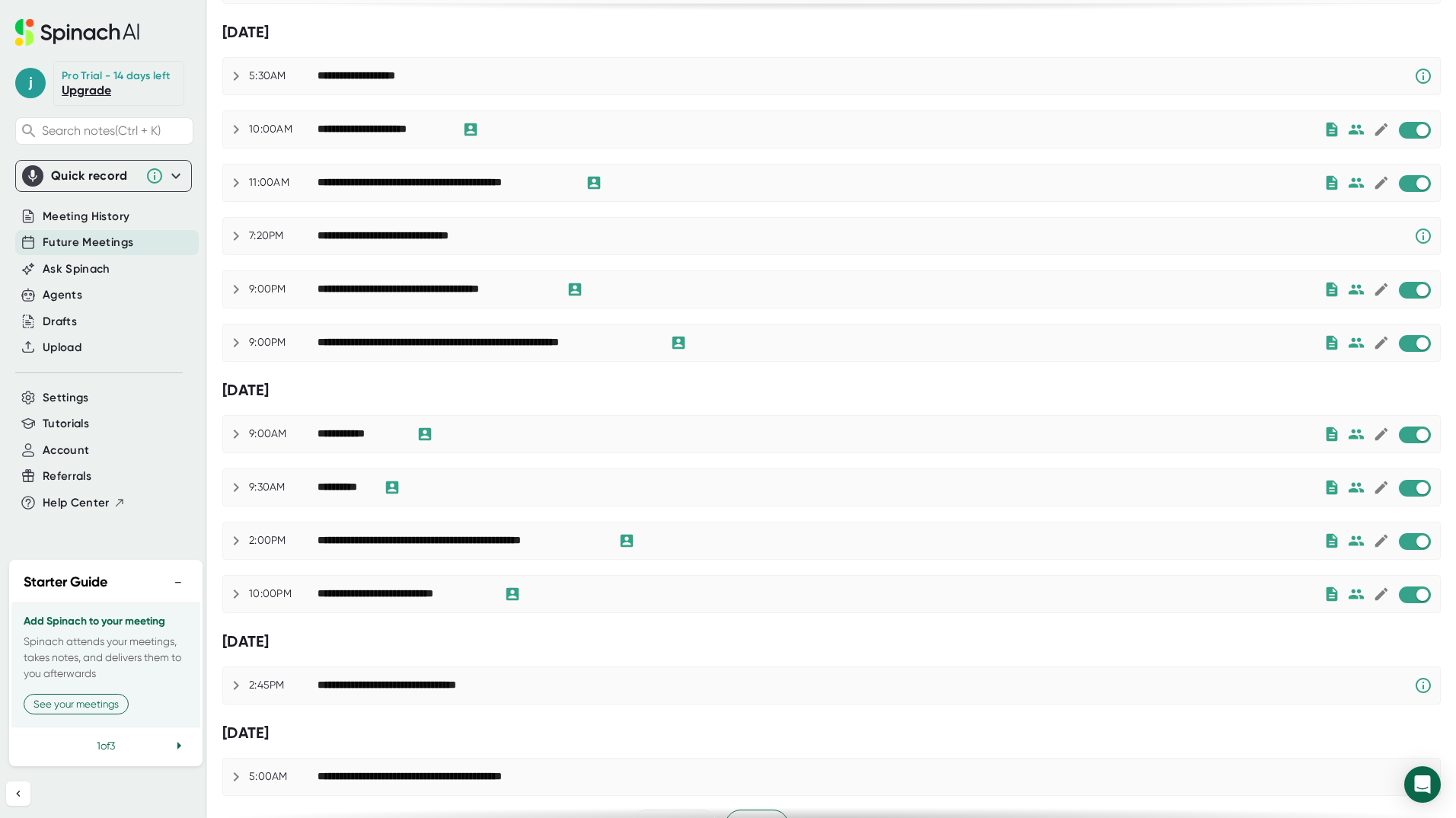
scroll to position [654, 0]
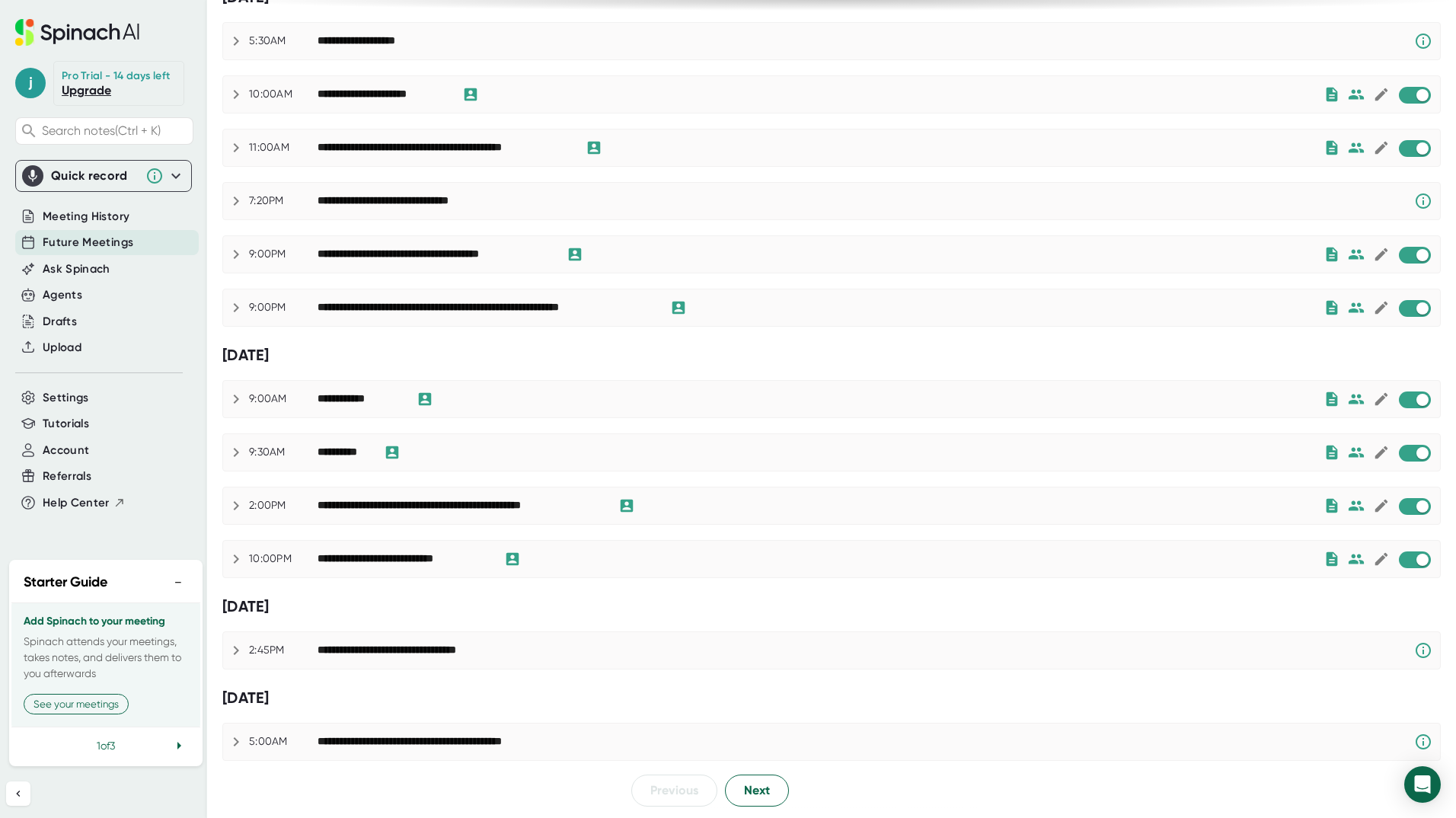
drag, startPoint x: 1415, startPoint y: 559, endPoint x: 969, endPoint y: 483, distance: 452.4
click at [969, 483] on div "**********" at bounding box center [831, 85] width 1218 height 1366
click at [1411, 559] on input "checkbox" at bounding box center [1422, 560] width 44 height 14
click at [1400, 507] on input "checkbox" at bounding box center [1422, 506] width 44 height 14
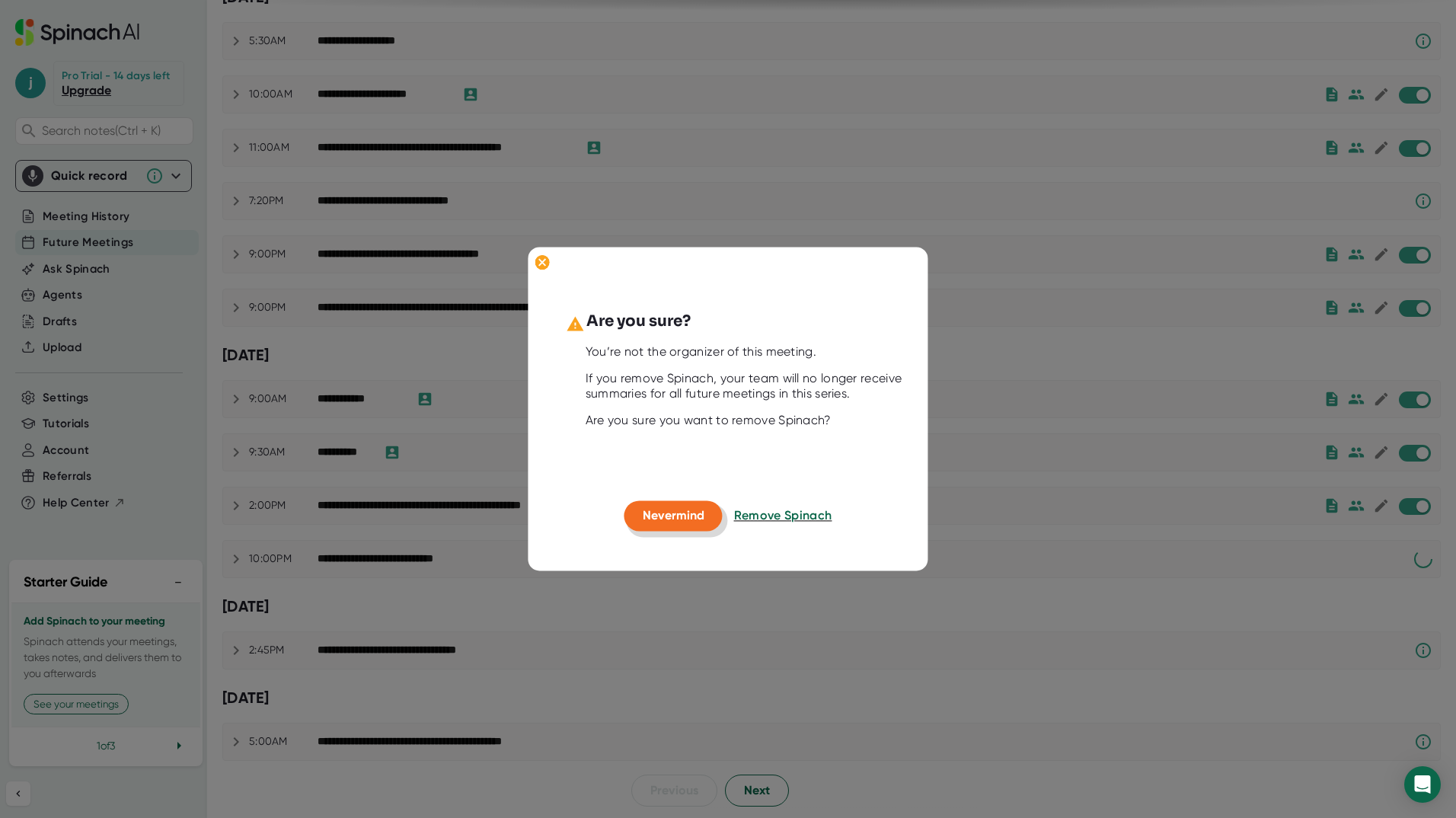
click at [656, 511] on span "Nevermind" at bounding box center [673, 514] width 61 height 15
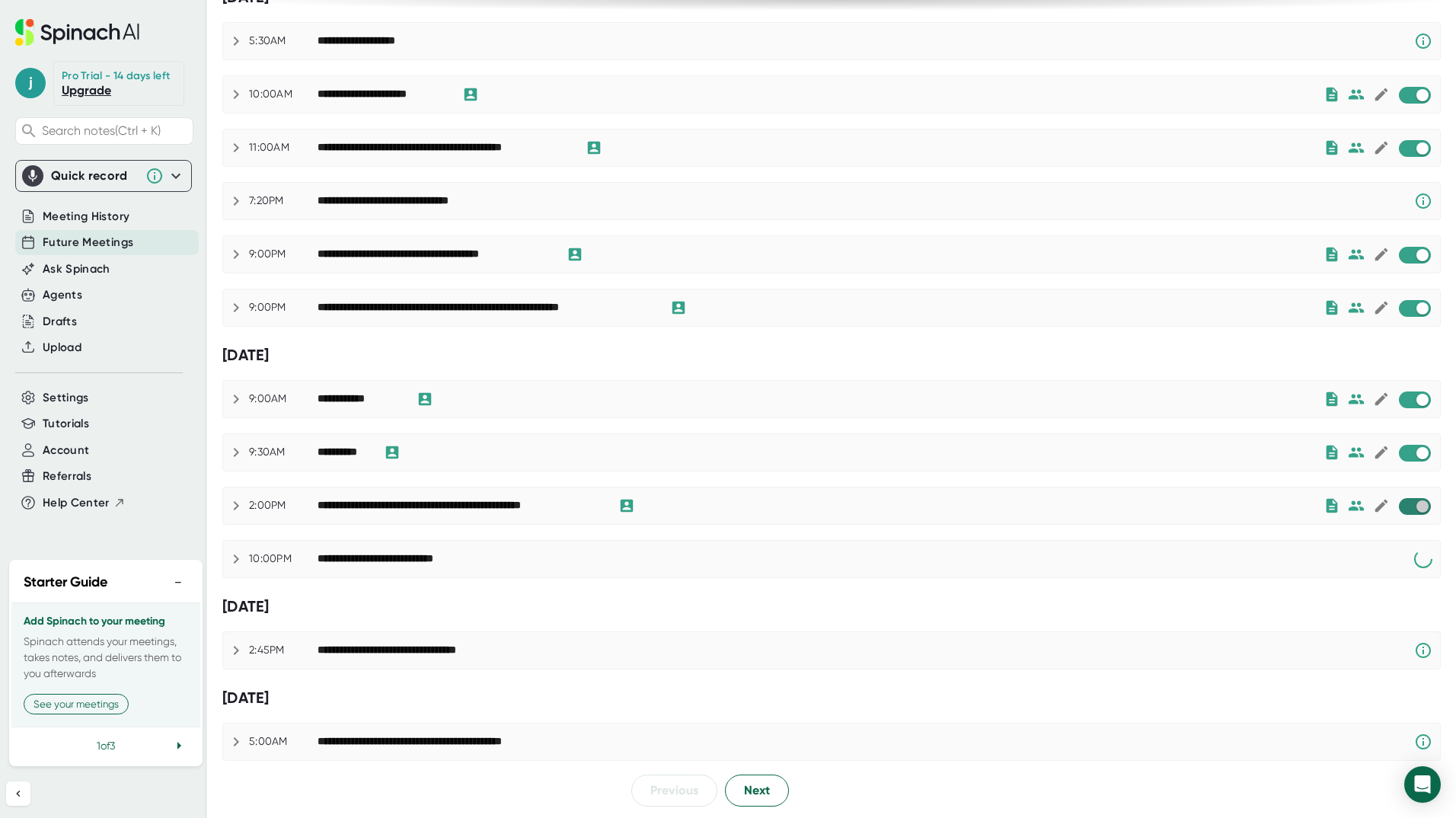
click at [1408, 501] on input "checkbox" at bounding box center [1422, 506] width 44 height 14
checkbox input "true"
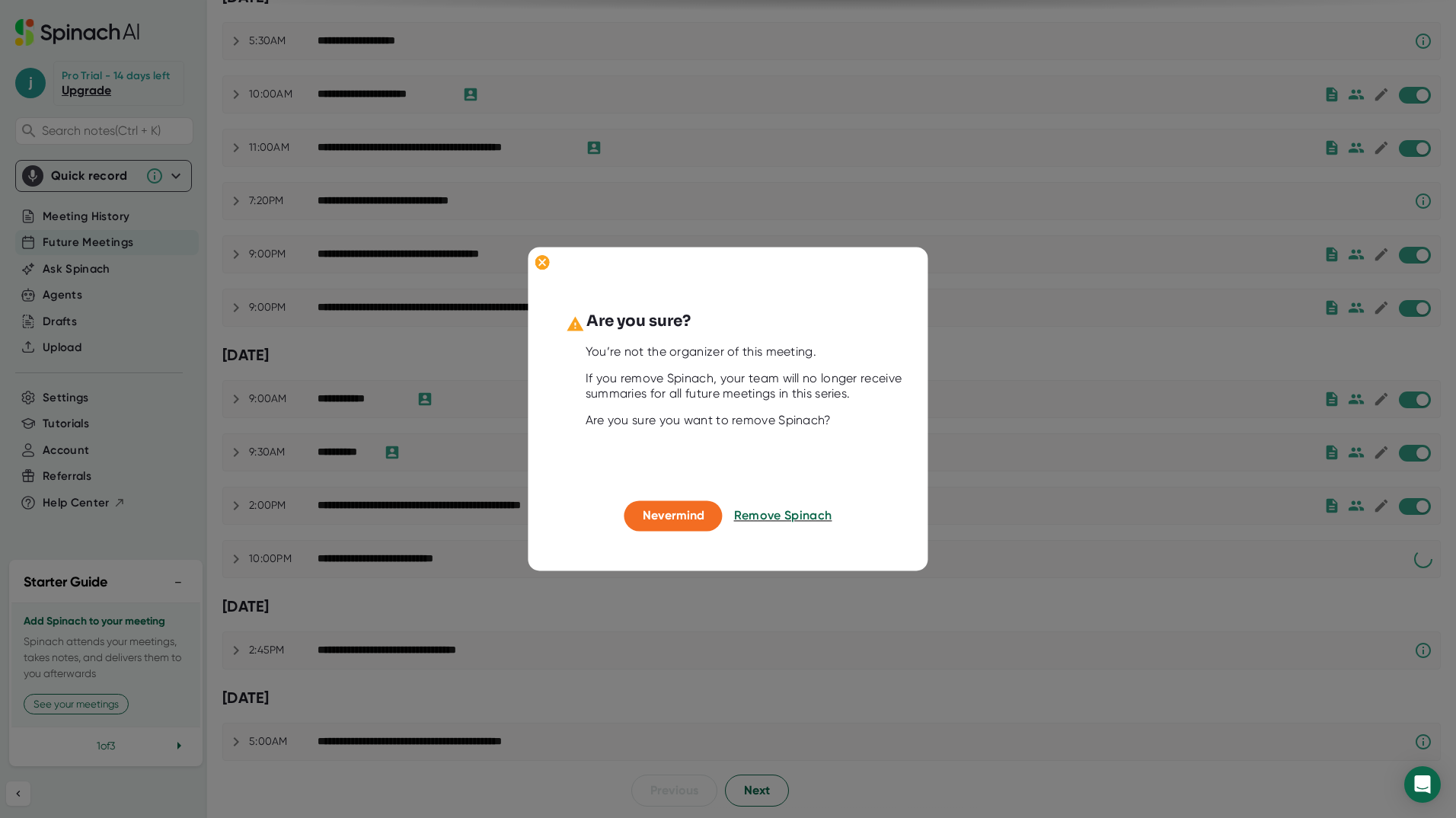
click at [780, 503] on button "Remove Spinach" at bounding box center [783, 515] width 98 height 30
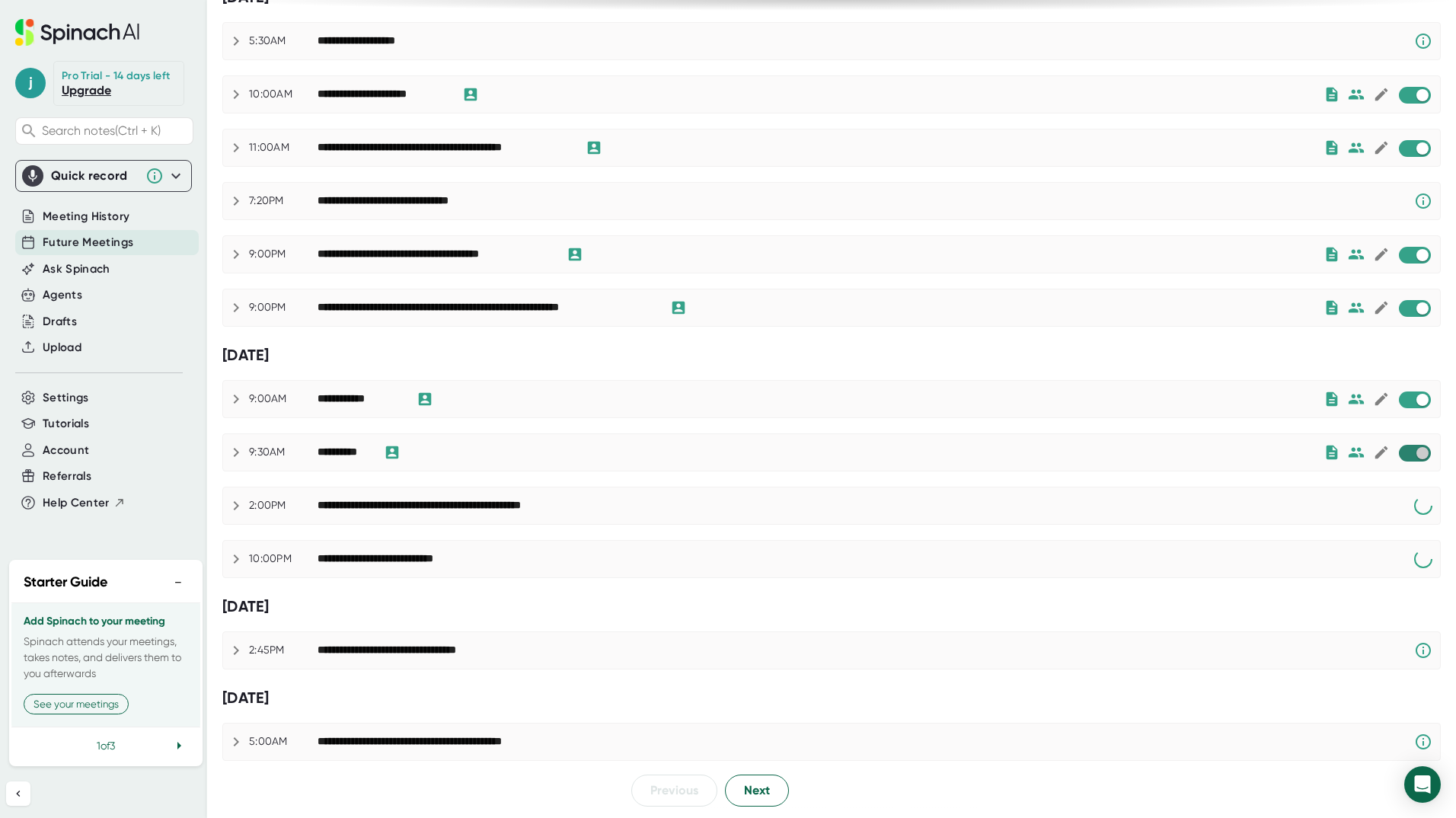
click at [1411, 447] on input "checkbox" at bounding box center [1422, 453] width 44 height 14
checkbox input "true"
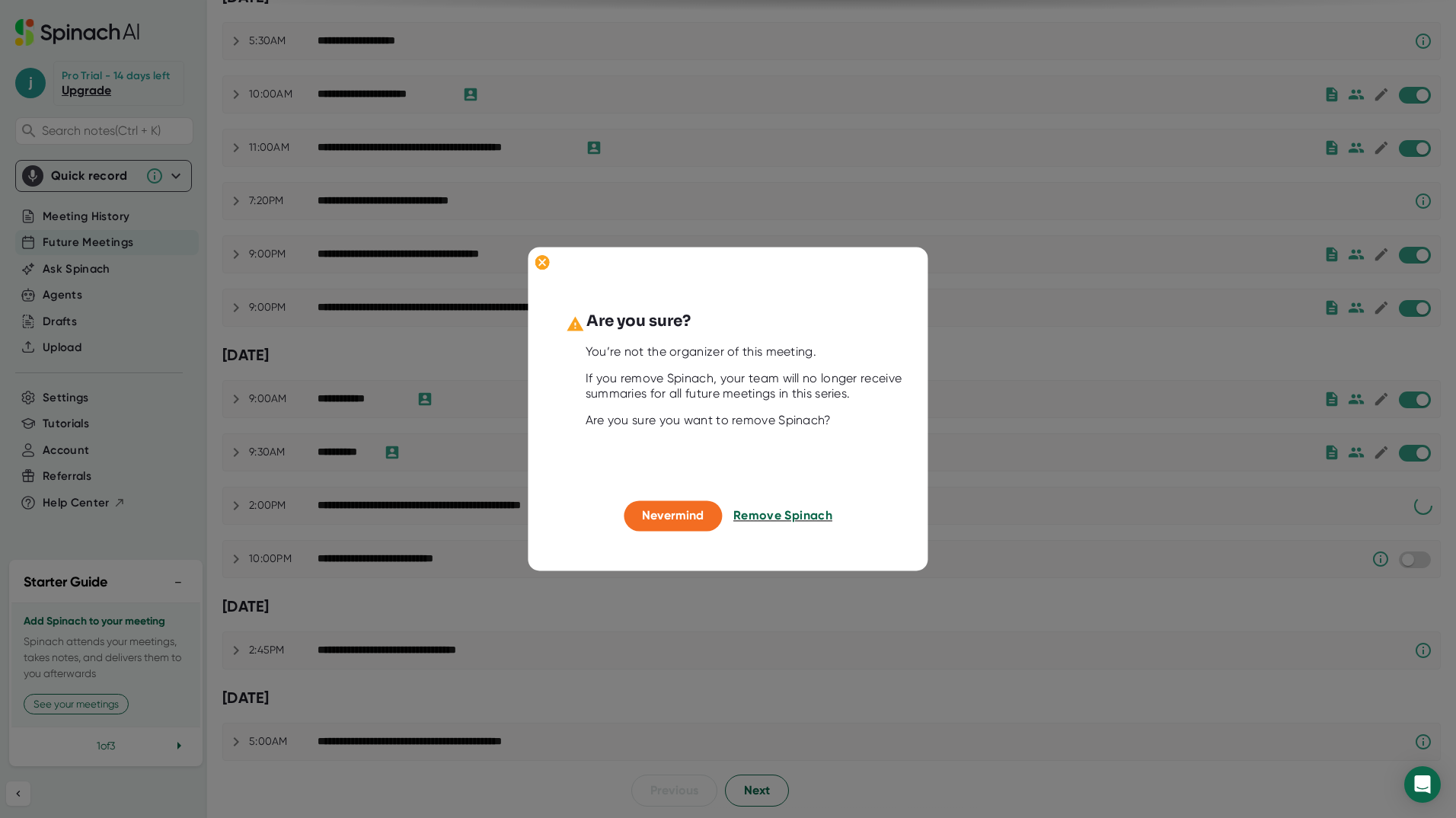
click at [776, 522] on span "Remove Spinach" at bounding box center [783, 514] width 99 height 15
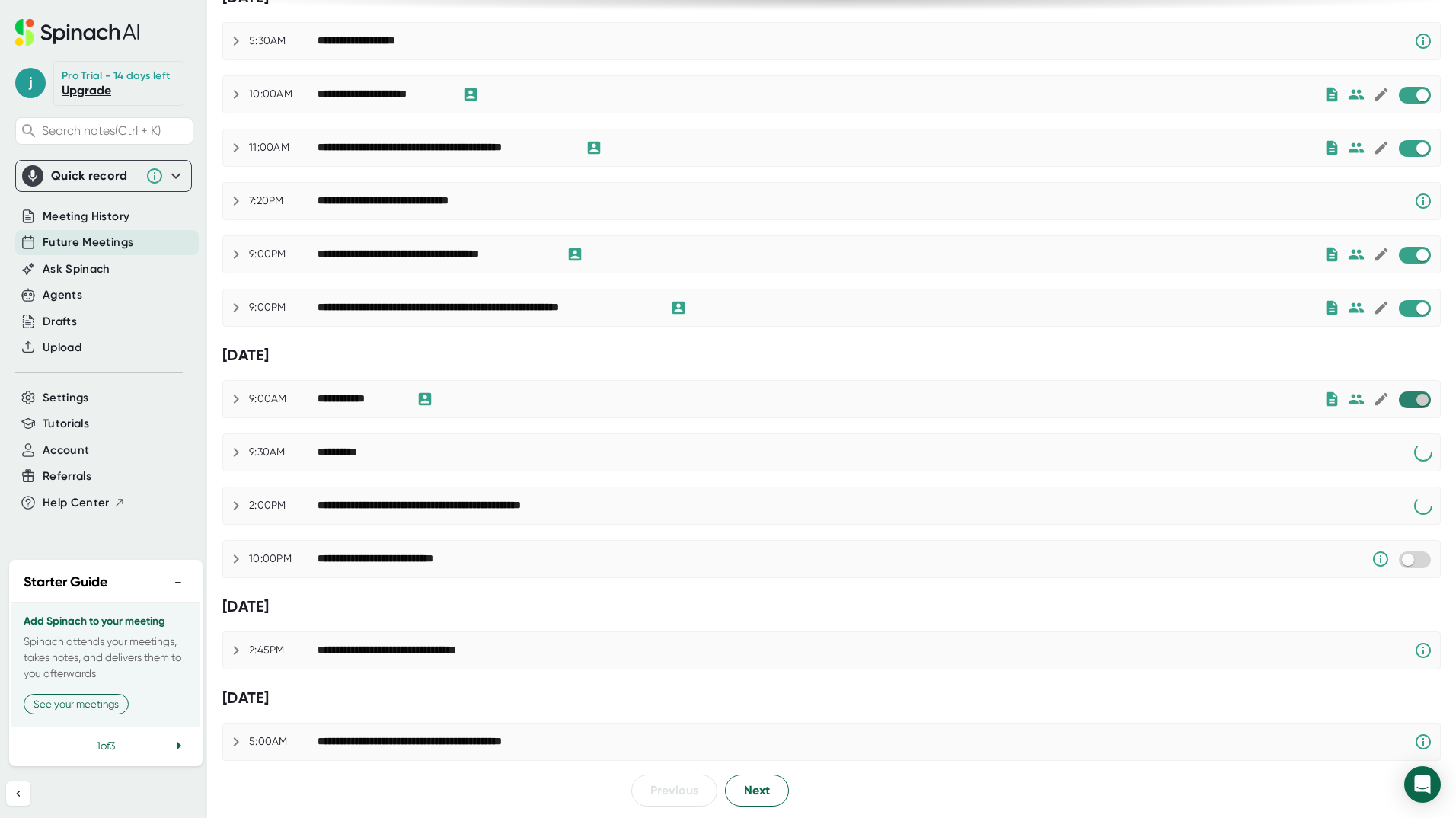
click at [1400, 395] on input "checkbox" at bounding box center [1422, 399] width 44 height 14
checkbox input "true"
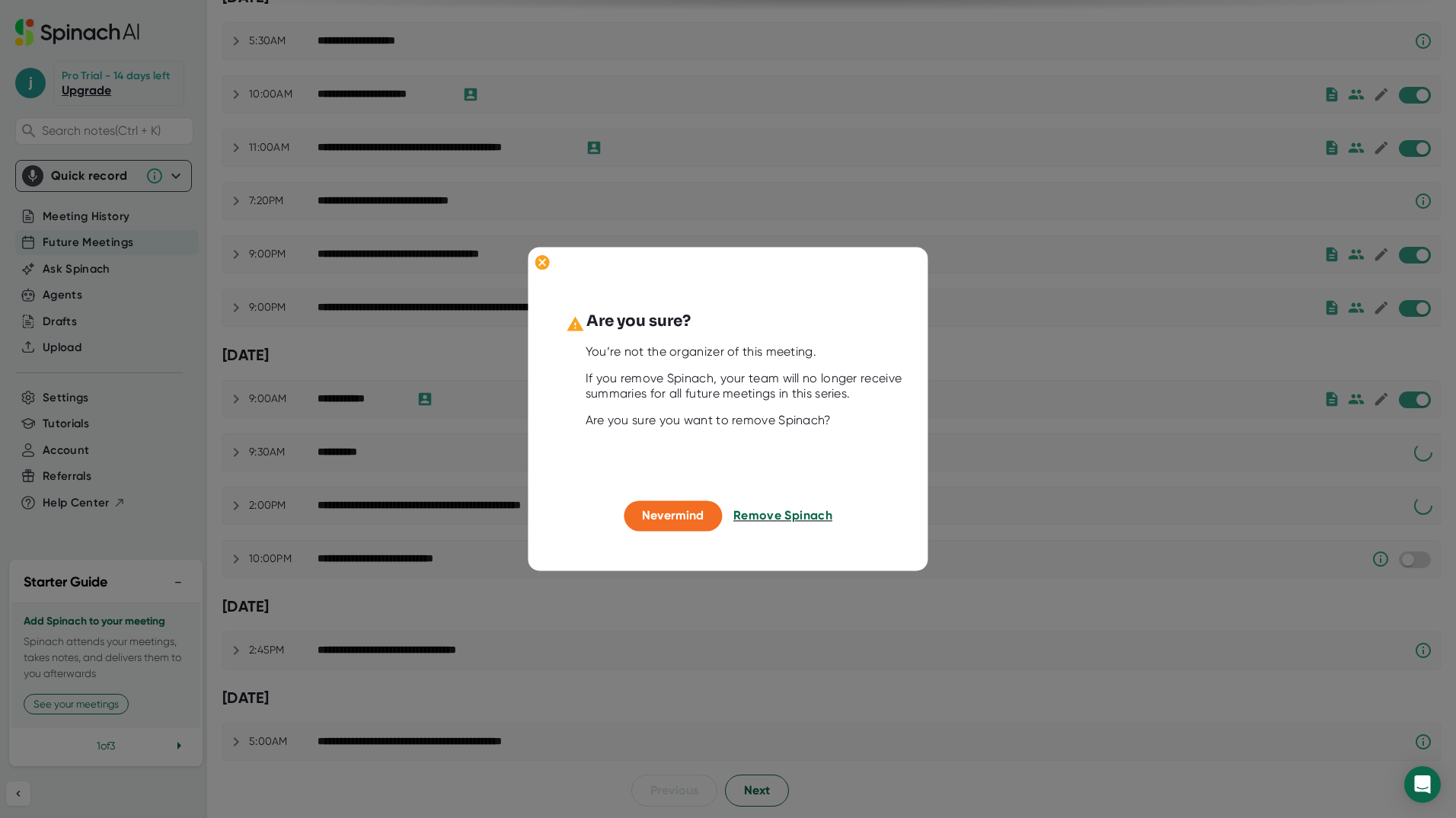
click at [785, 515] on span "Remove Spinach" at bounding box center [783, 514] width 99 height 15
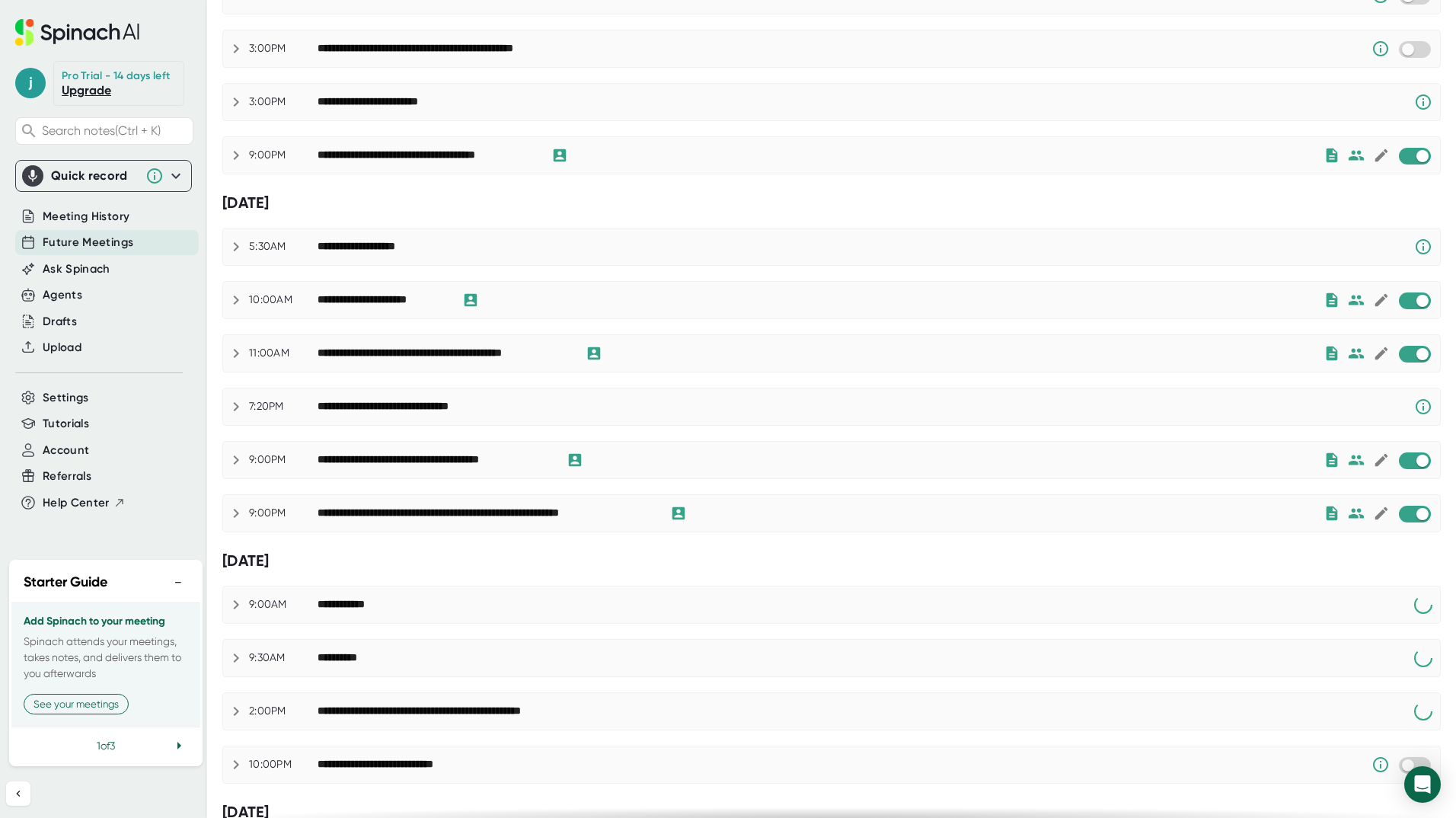
scroll to position [390, 0]
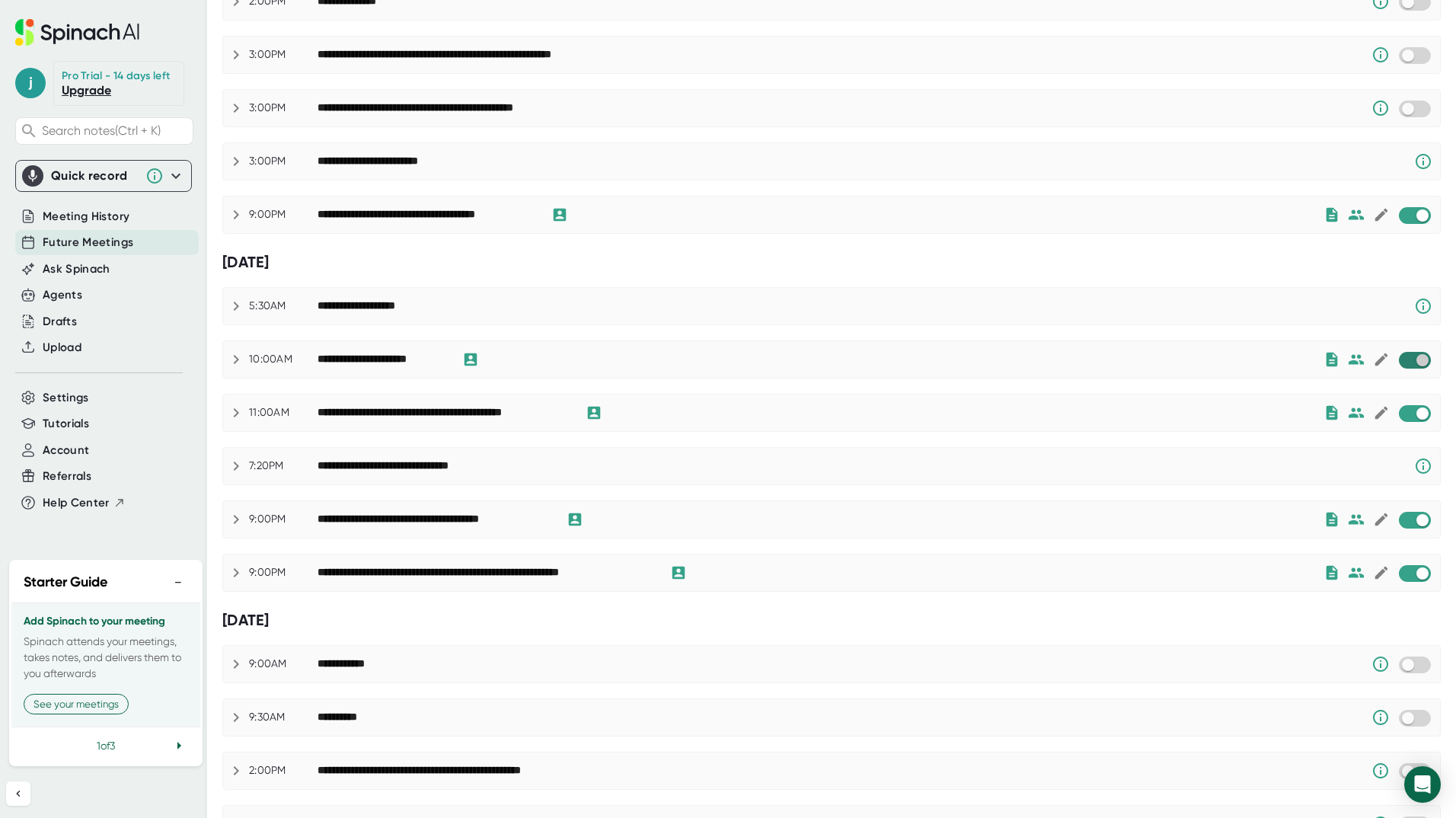
click at [1404, 360] on input "checkbox" at bounding box center [1422, 360] width 44 height 14
checkbox input "true"
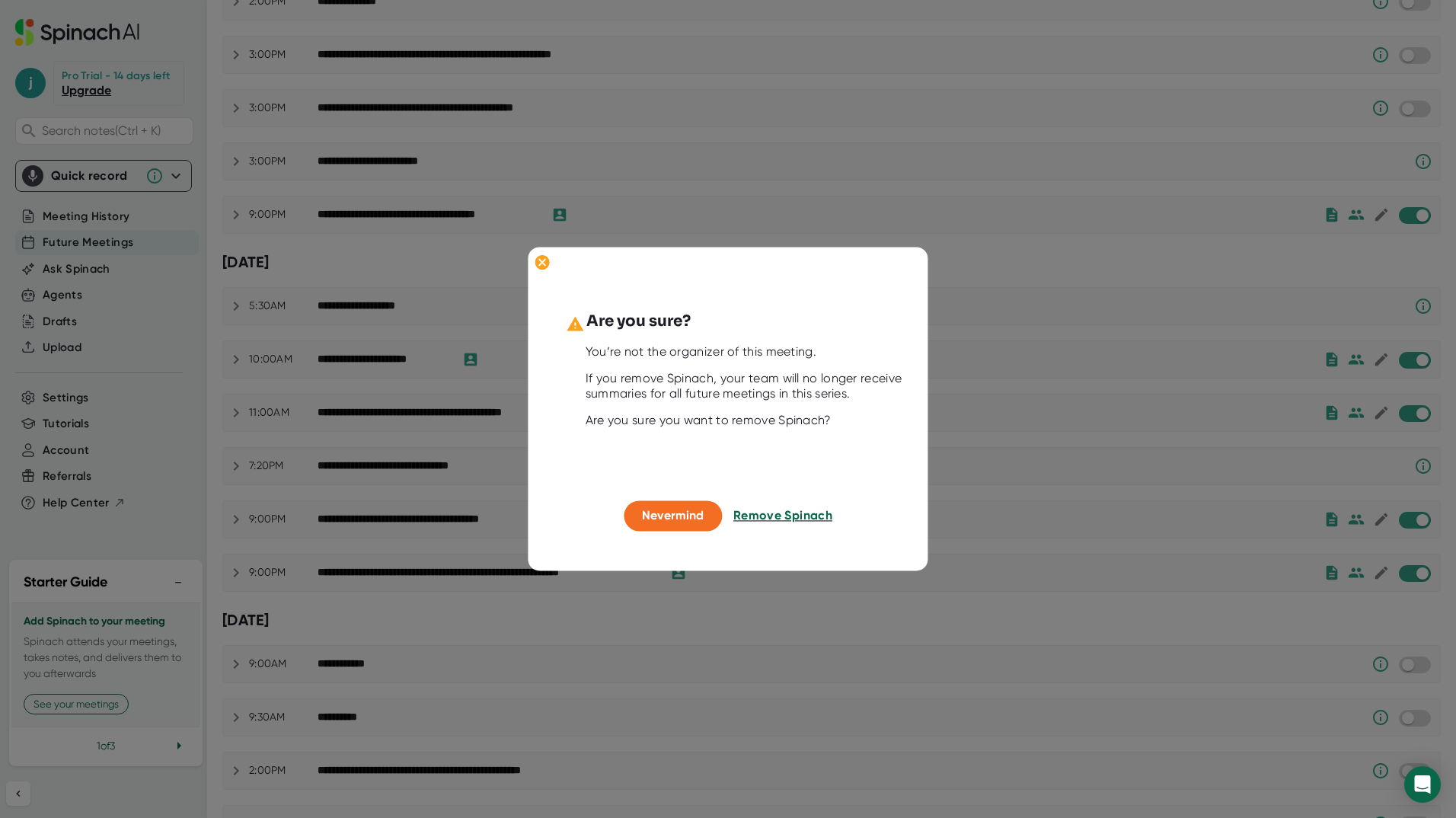
click at [784, 514] on span "Remove Spinach" at bounding box center [783, 514] width 99 height 15
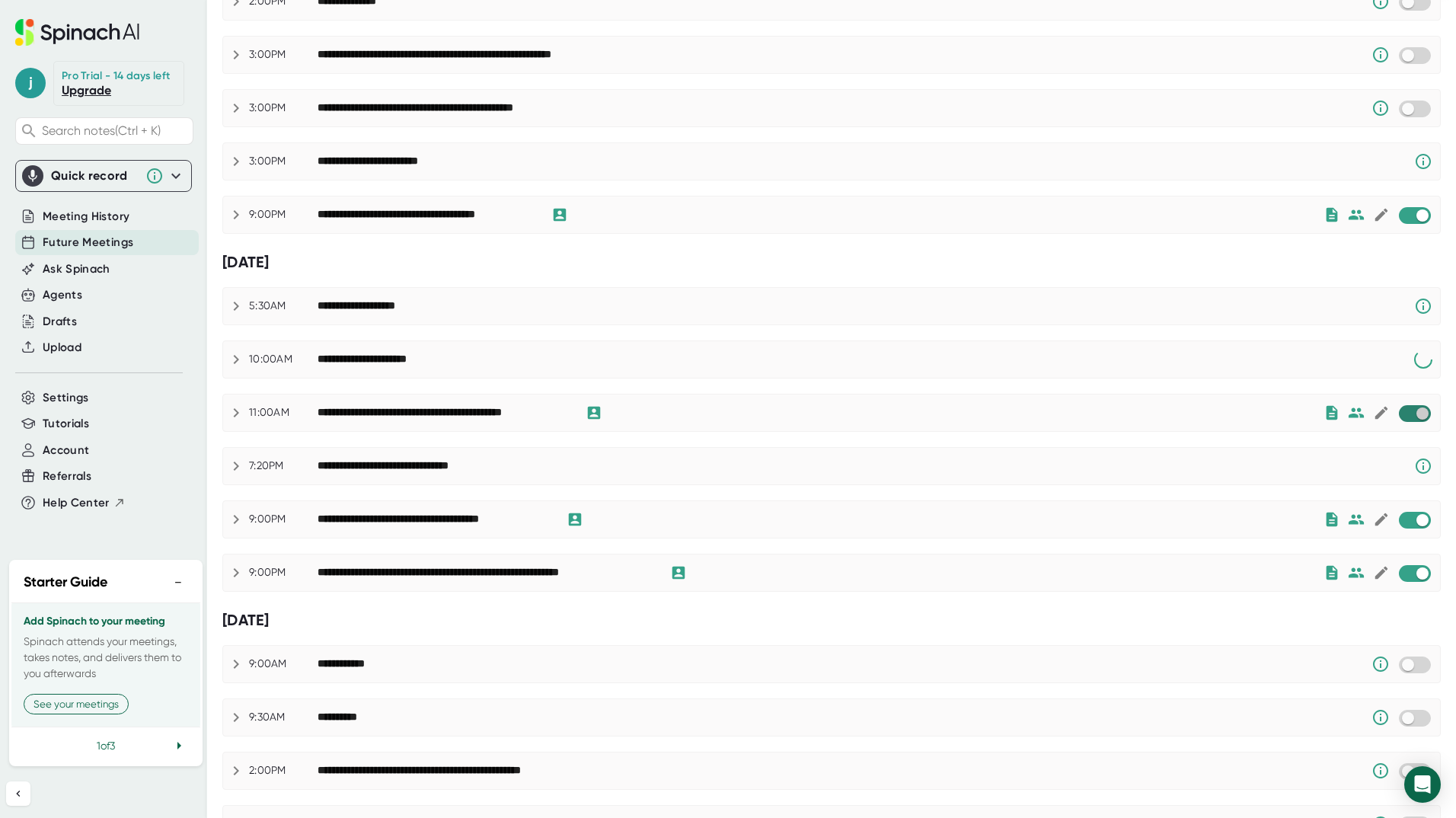
click at [1400, 414] on input "checkbox" at bounding box center [1422, 413] width 44 height 14
checkbox input "true"
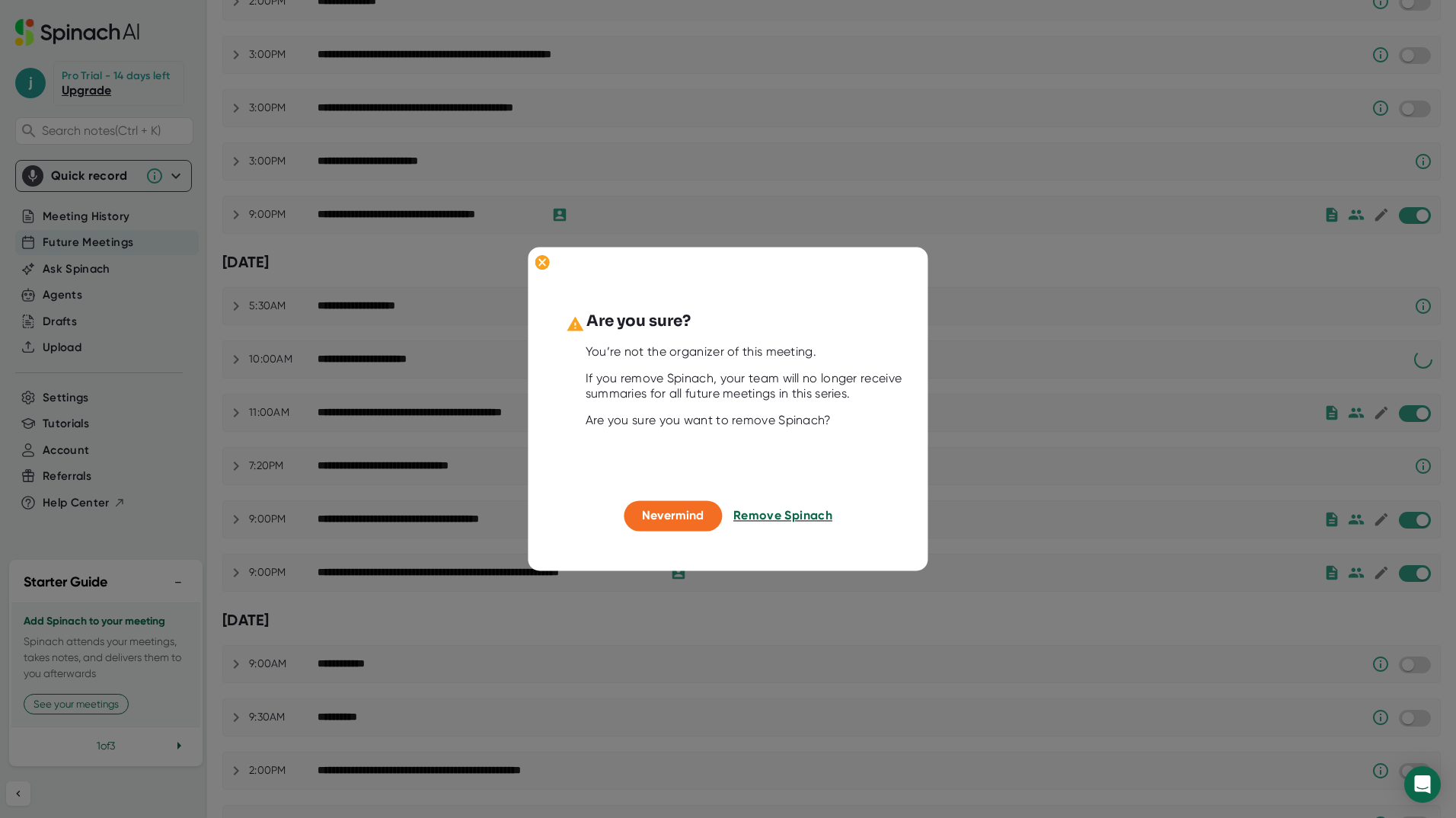
click at [802, 514] on span "Remove Spinach" at bounding box center [783, 514] width 99 height 15
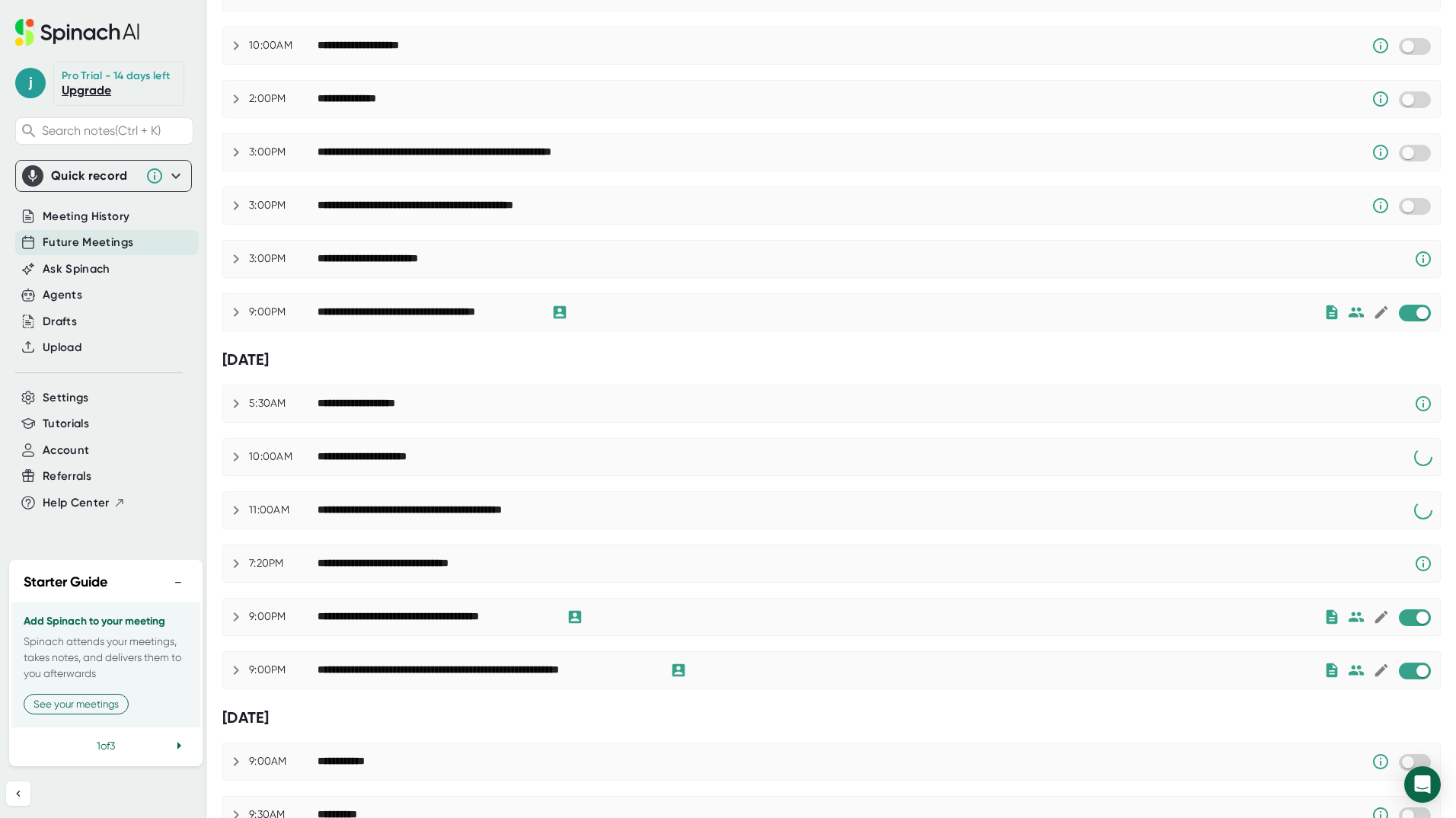
scroll to position [305, 0]
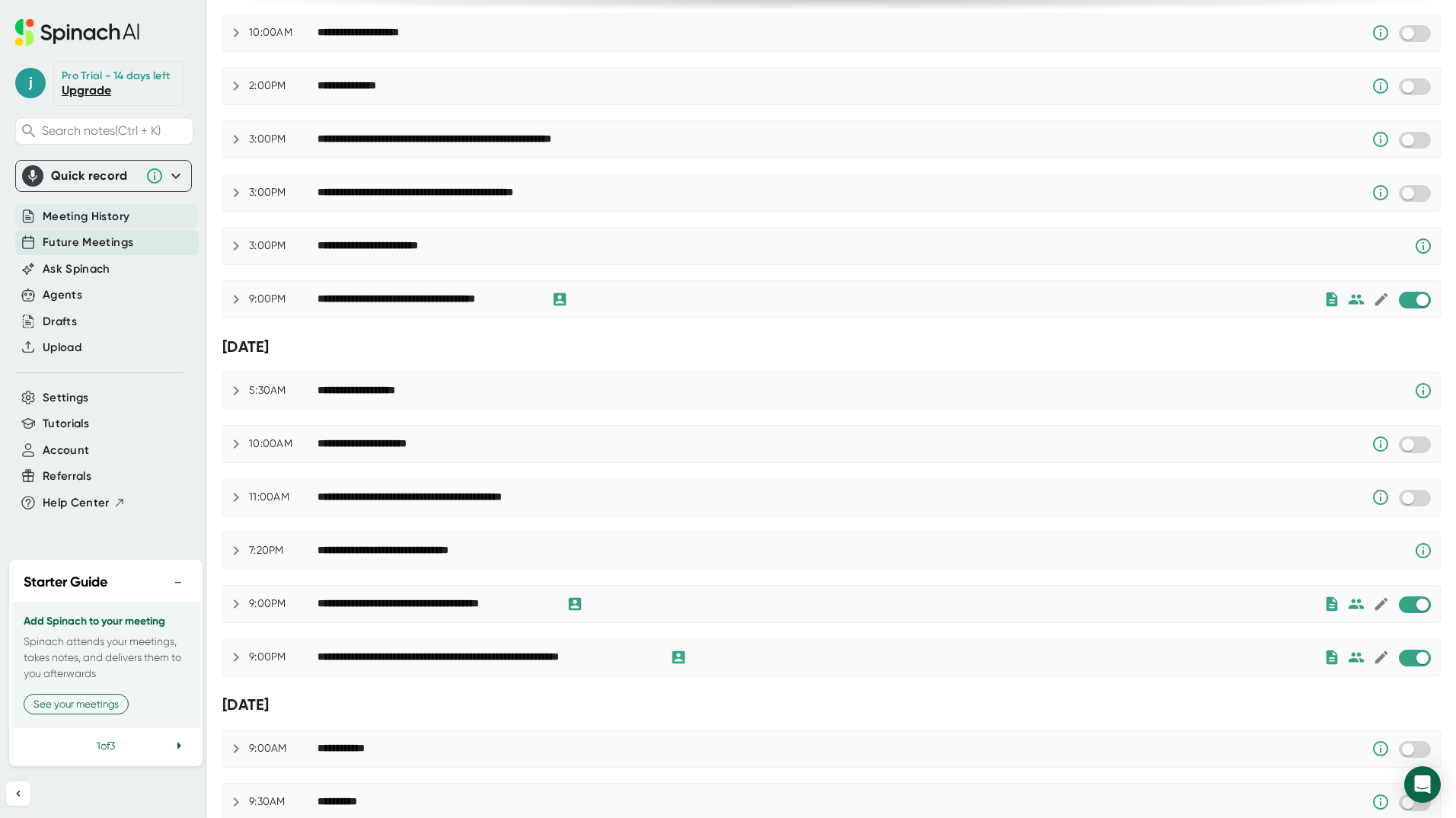
click at [89, 214] on span "Meeting History" at bounding box center [86, 216] width 87 height 18
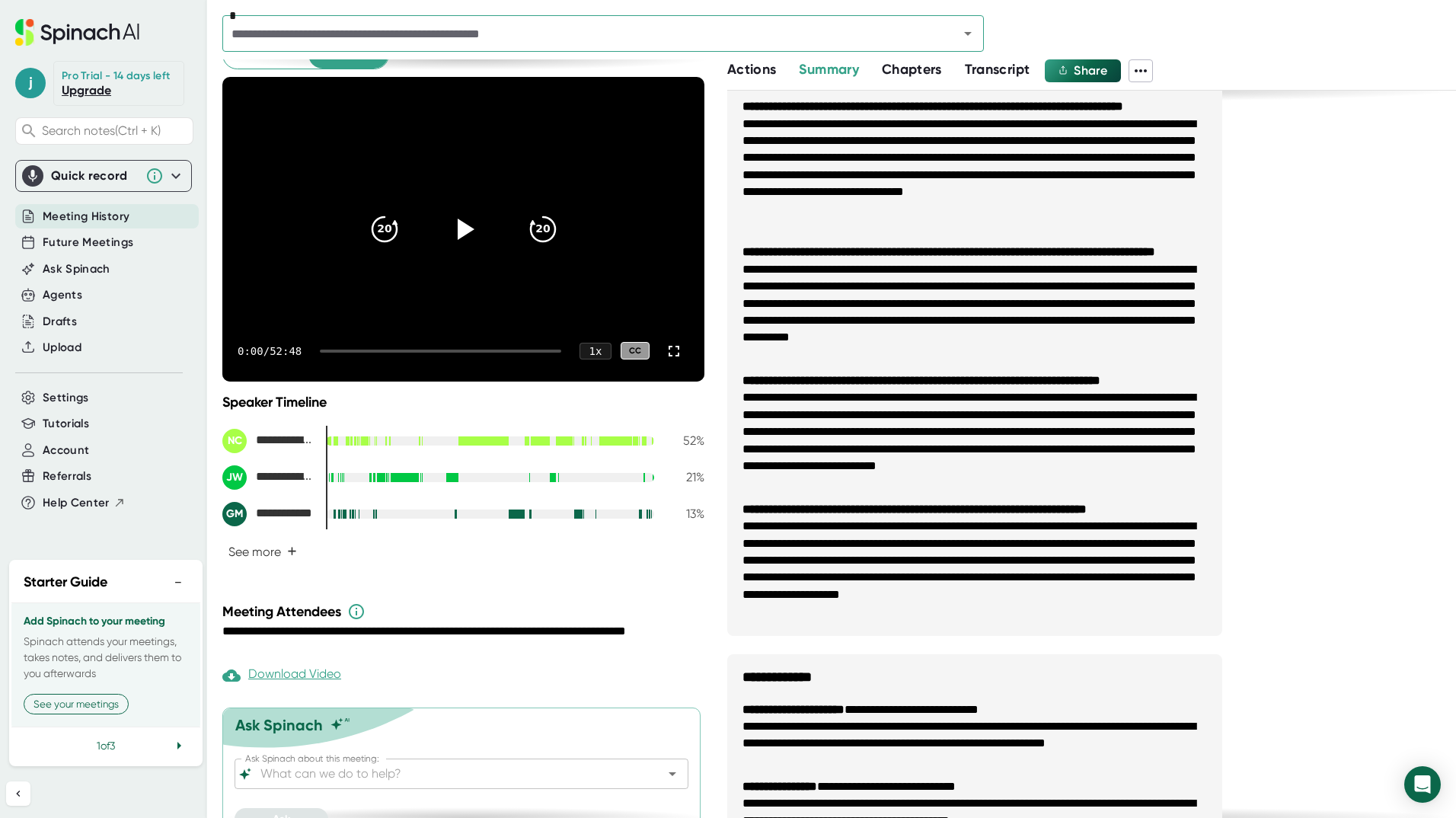
scroll to position [64, 0]
click at [264, 548] on button "See more +" at bounding box center [262, 550] width 81 height 26
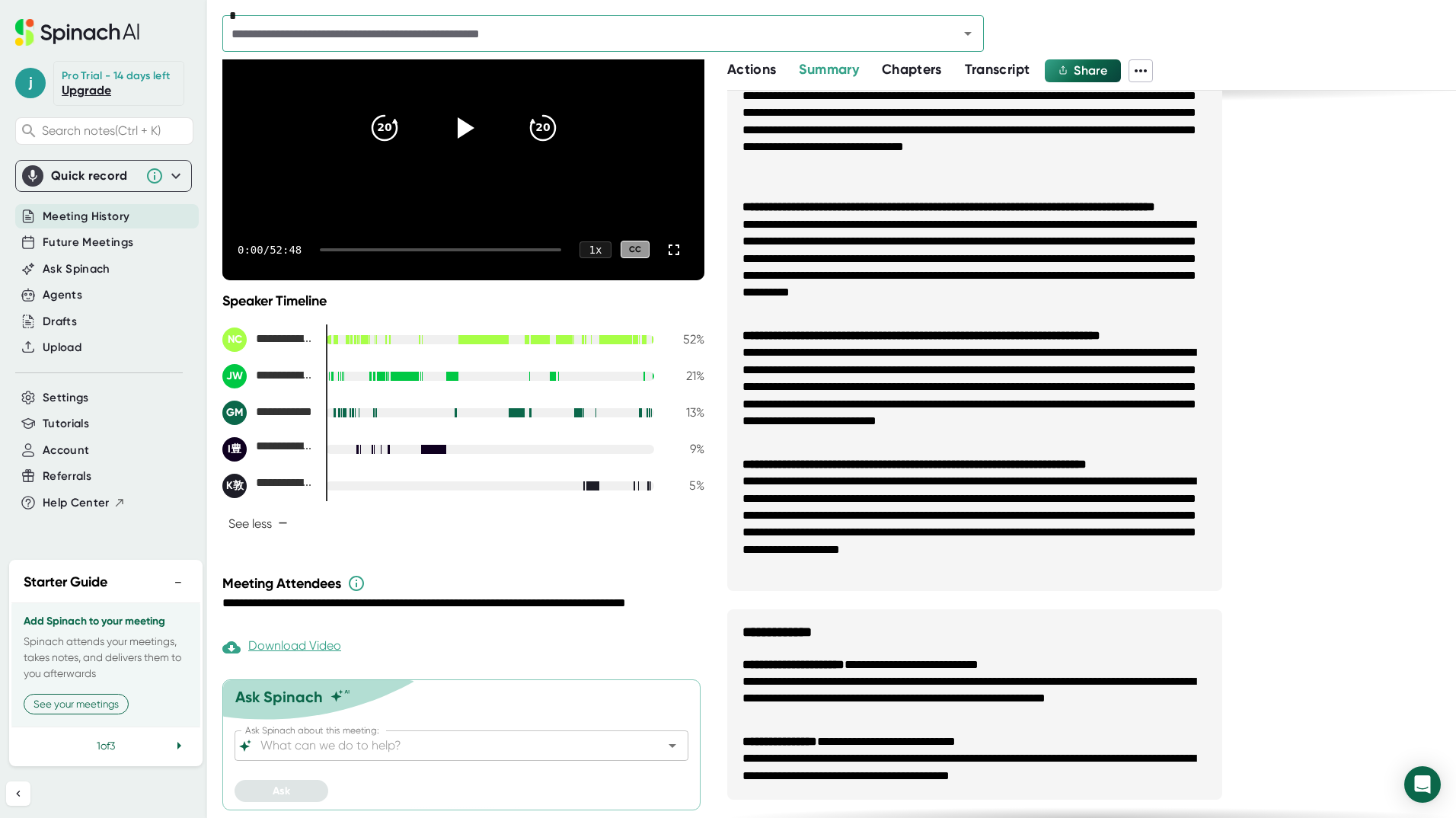
scroll to position [0, 0]
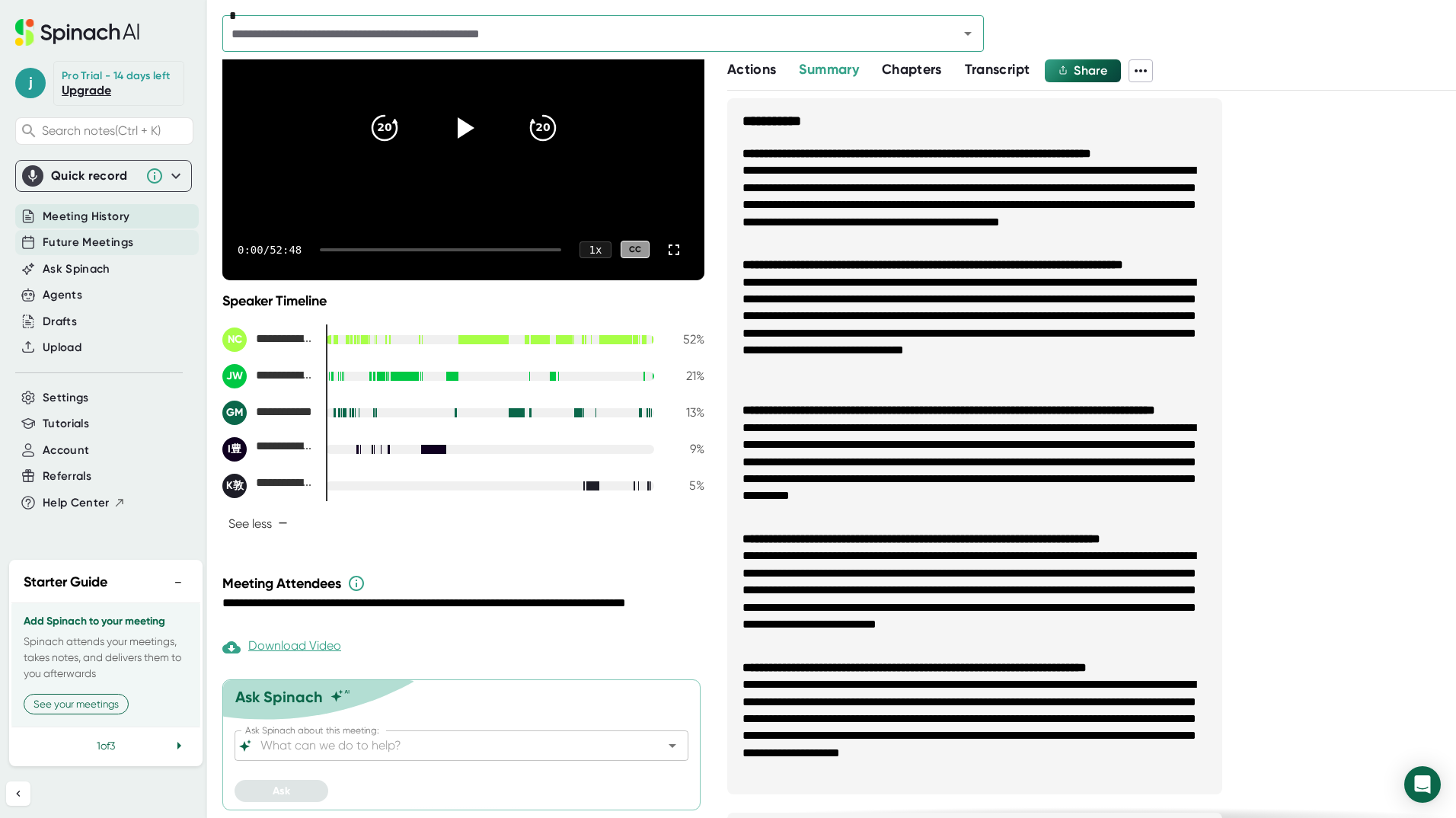
click at [91, 248] on span "Future Meetings" at bounding box center [88, 242] width 91 height 18
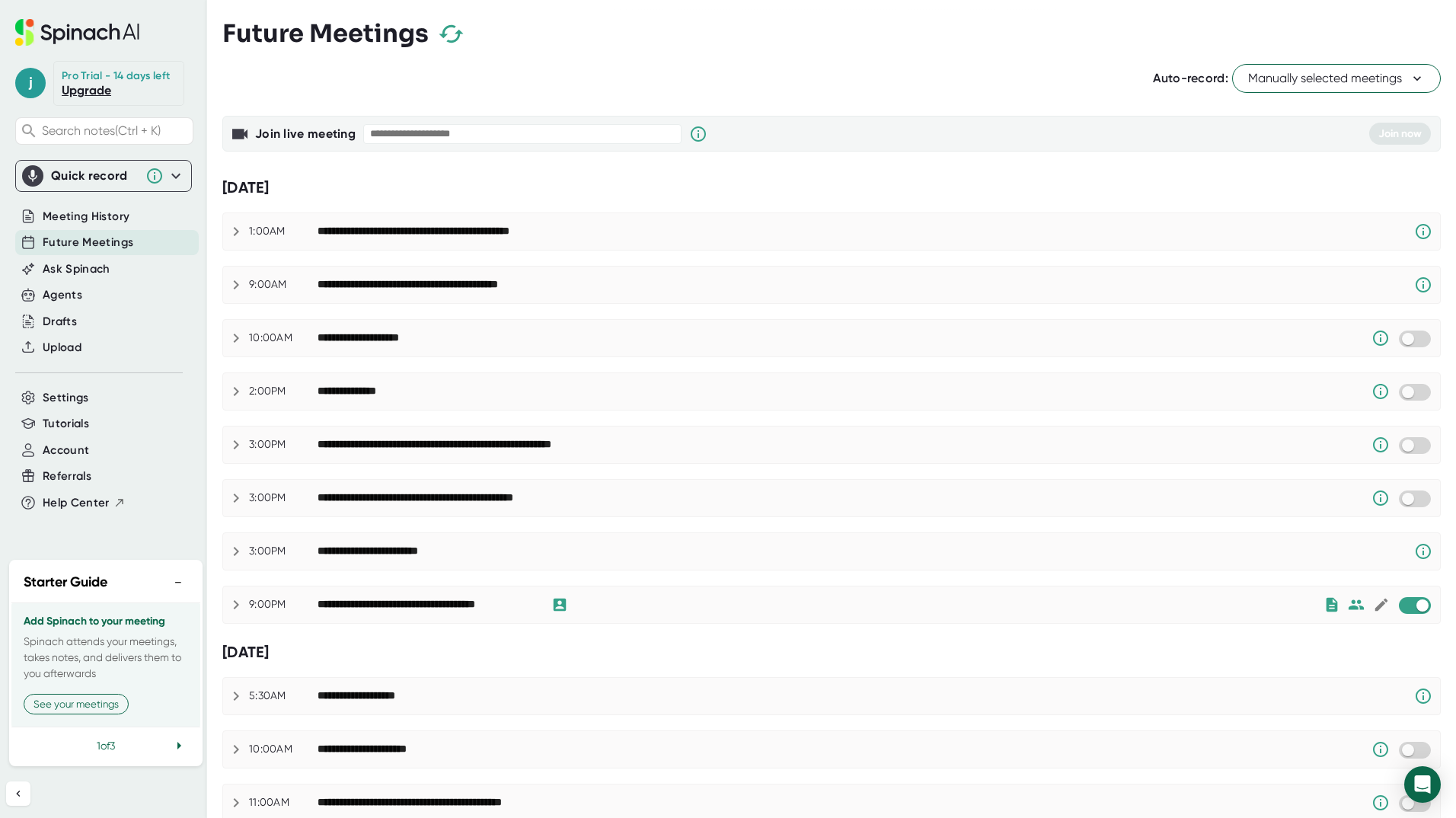
click at [227, 284] on icon at bounding box center [236, 284] width 19 height 19
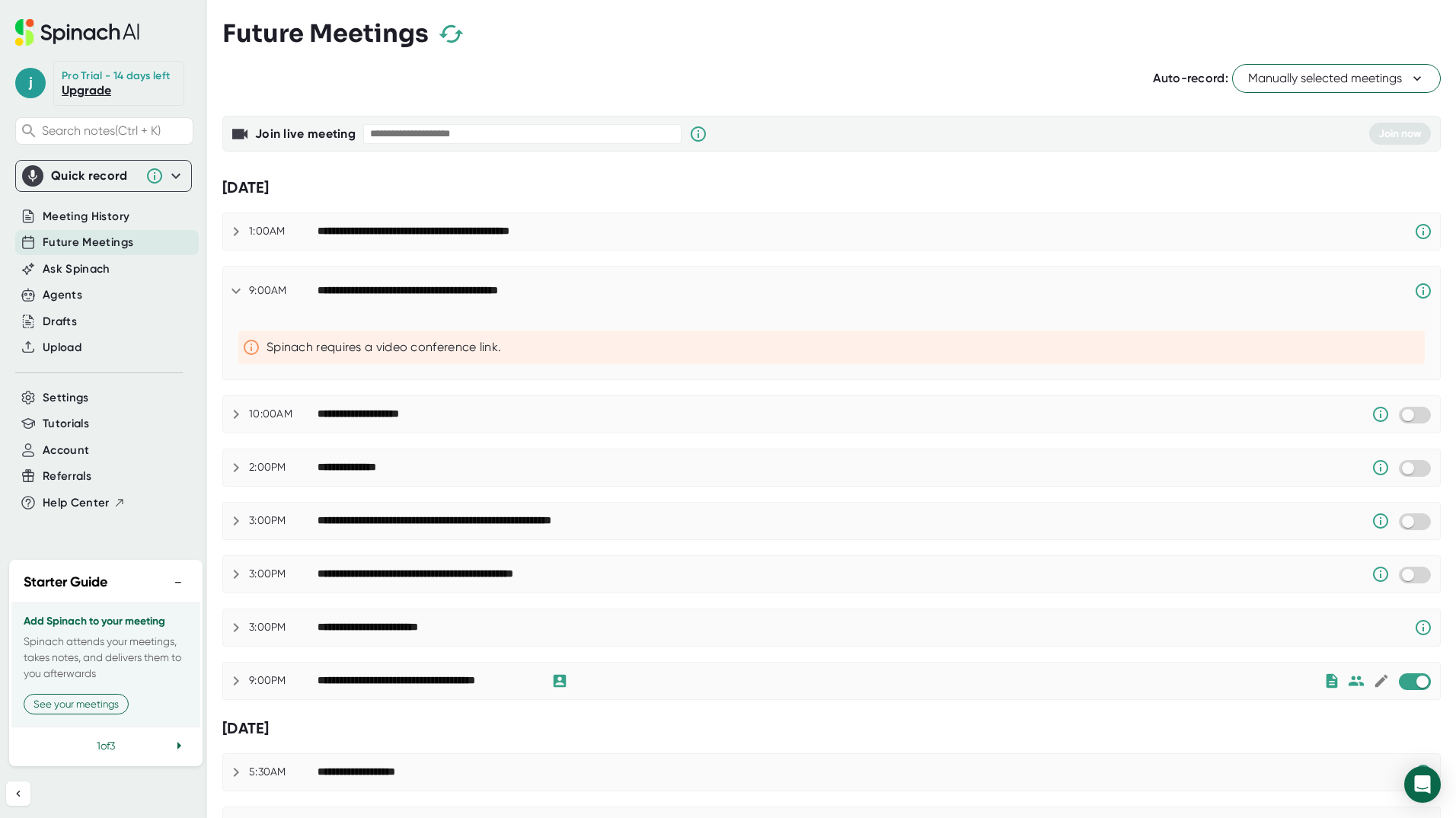
click at [239, 287] on icon at bounding box center [236, 290] width 19 height 19
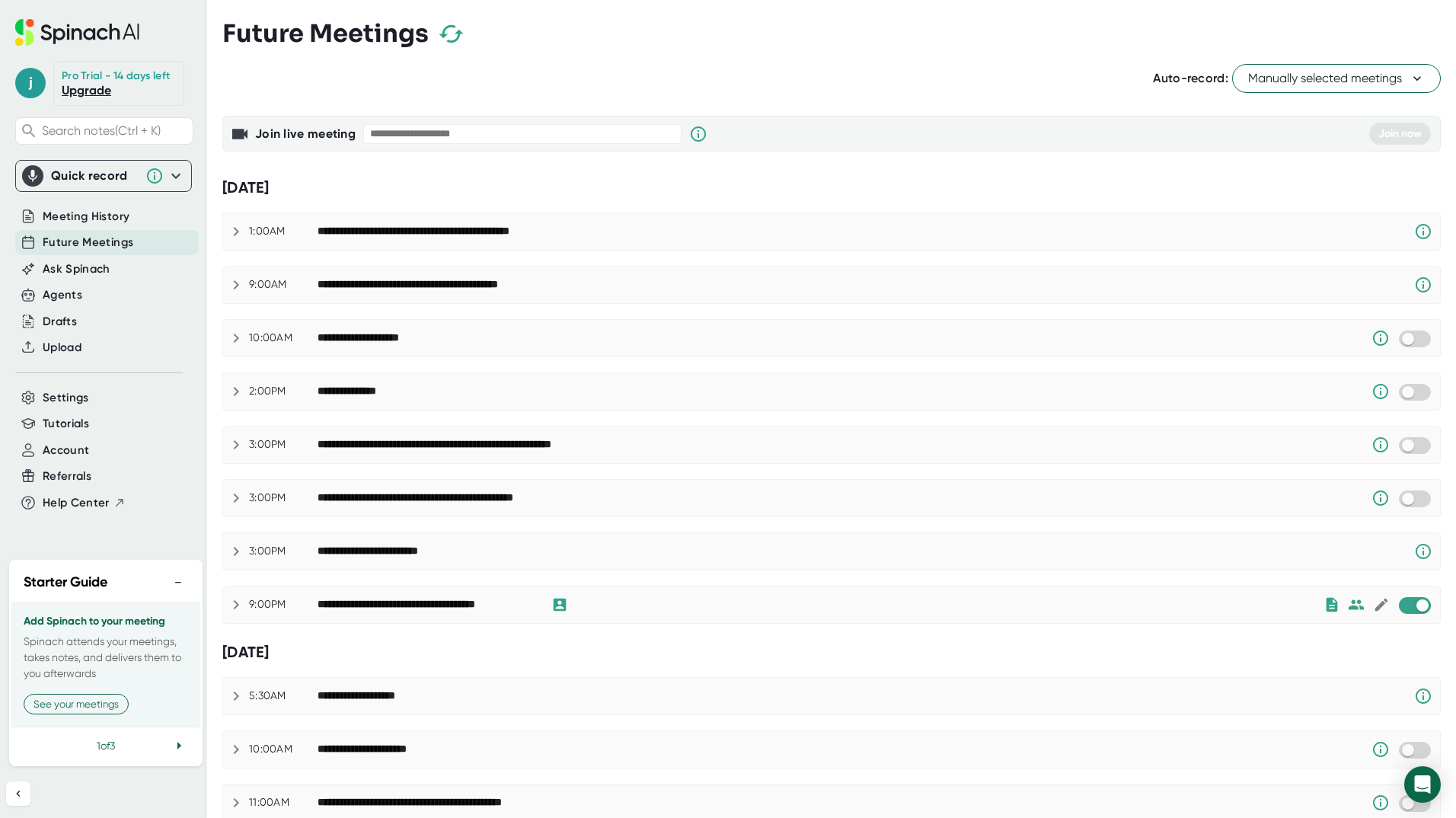
click at [241, 322] on div "**********" at bounding box center [831, 338] width 1216 height 37
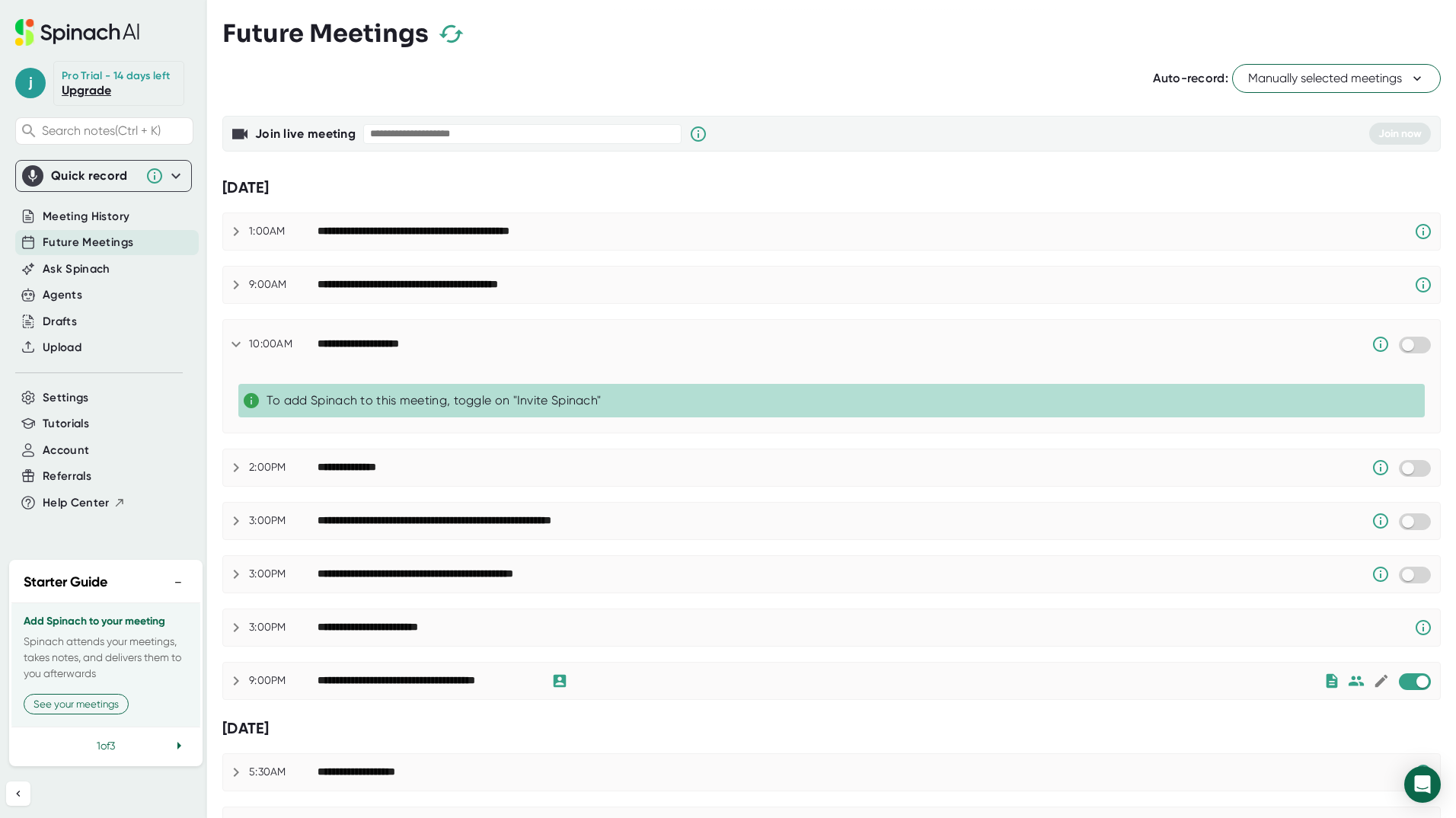
click at [237, 338] on icon at bounding box center [236, 344] width 19 height 19
